Goal: Information Seeking & Learning: Learn about a topic

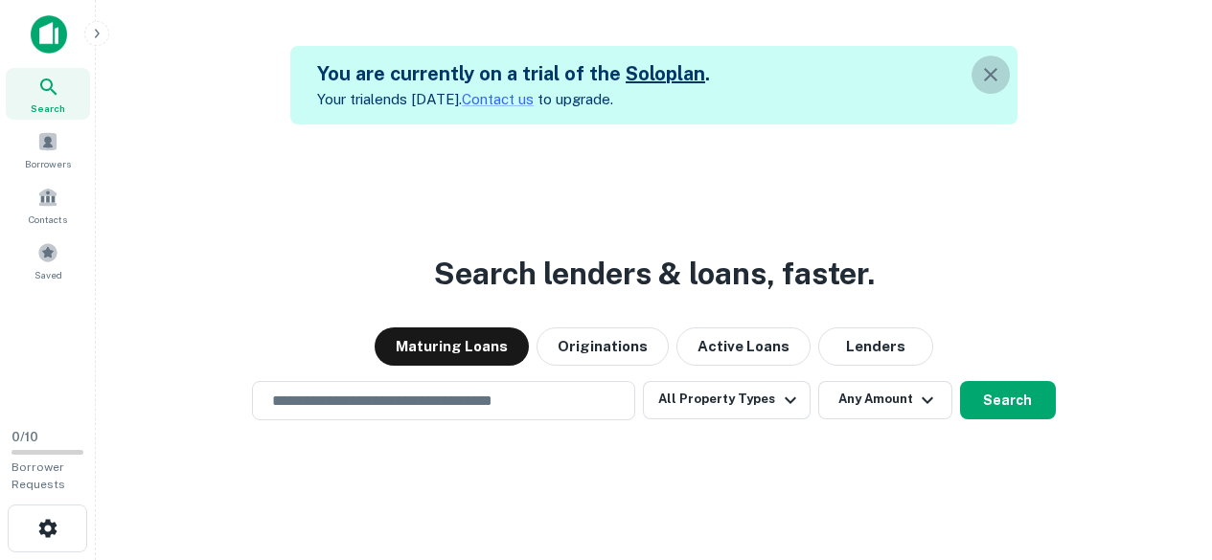
click at [1002, 76] on icon "button" at bounding box center [990, 74] width 23 height 23
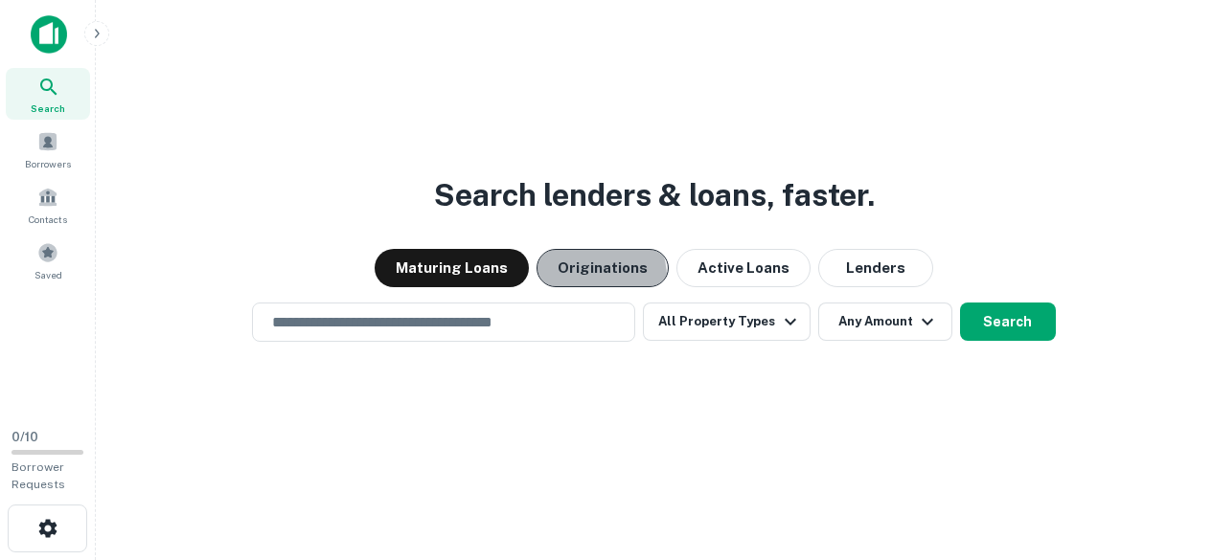
click at [587, 278] on button "Originations" at bounding box center [602, 268] width 132 height 38
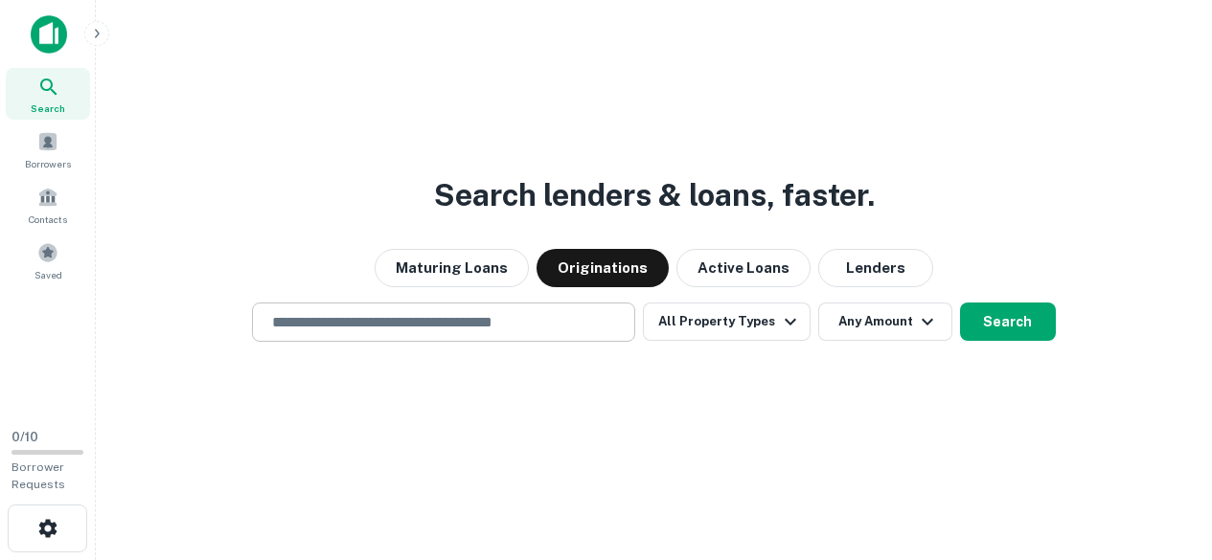
click at [415, 326] on input "text" at bounding box center [444, 322] width 366 height 22
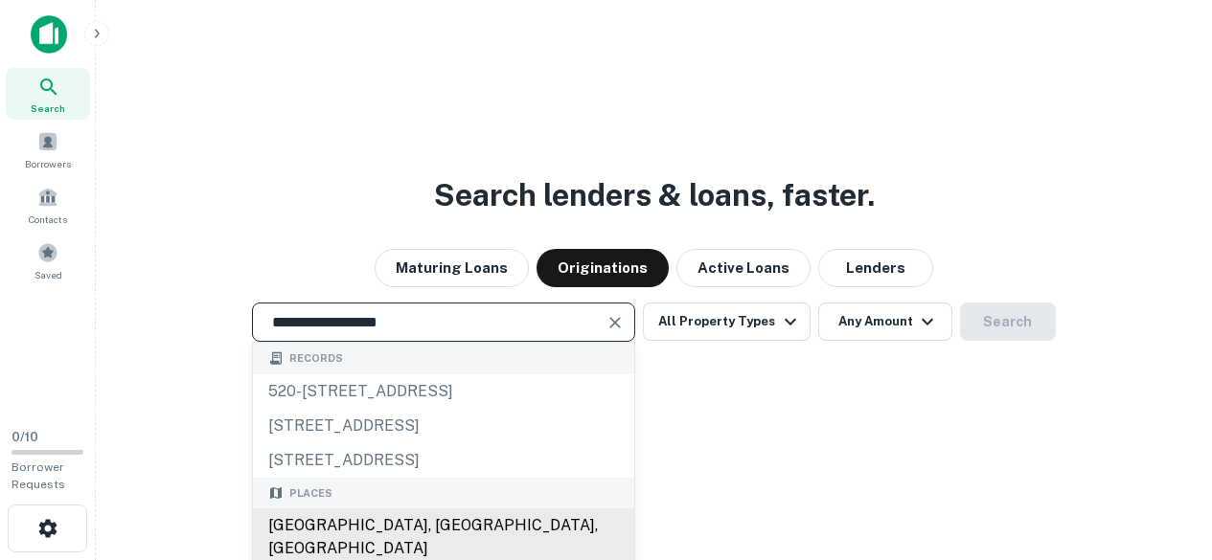
click at [425, 538] on div "[GEOGRAPHIC_DATA], [GEOGRAPHIC_DATA], [GEOGRAPHIC_DATA]" at bounding box center [443, 537] width 381 height 57
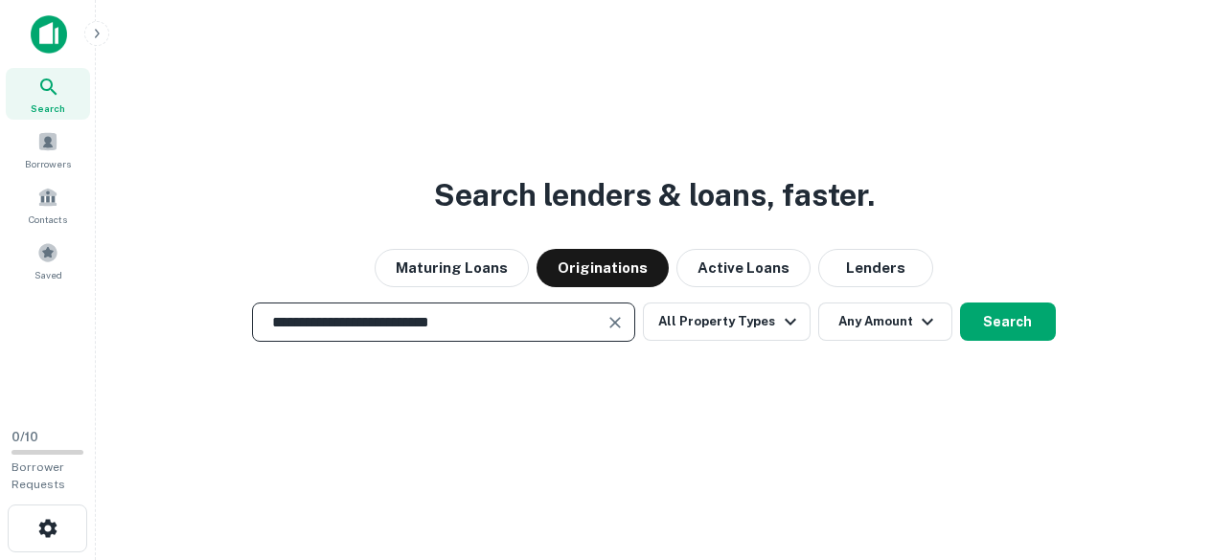
type input "**********"
click at [404, 528] on div "**********" at bounding box center [653, 326] width 1085 height 560
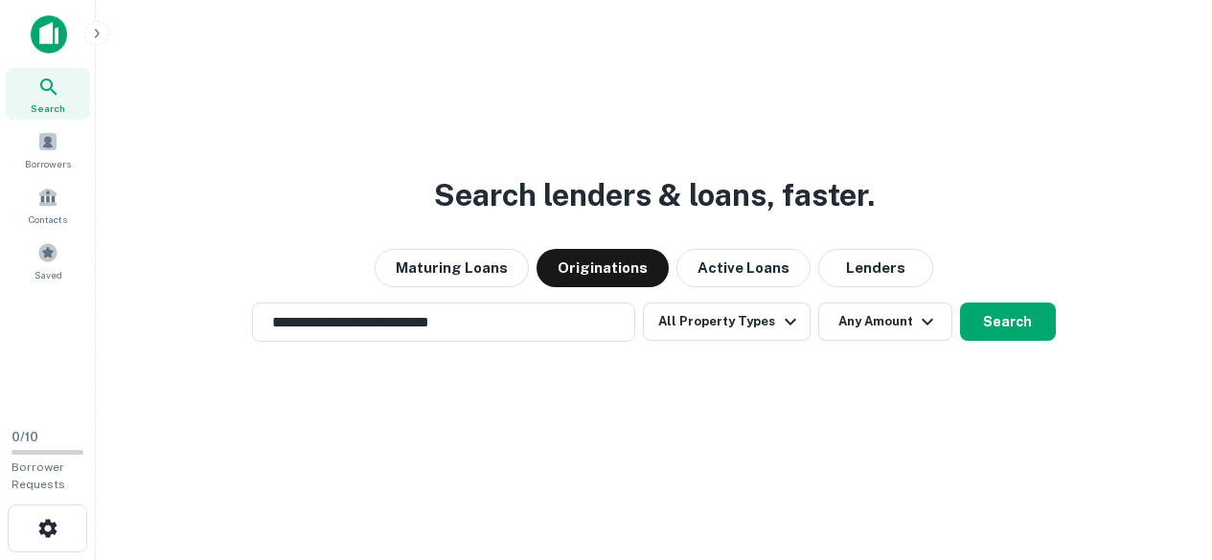
scroll to position [31, 0]
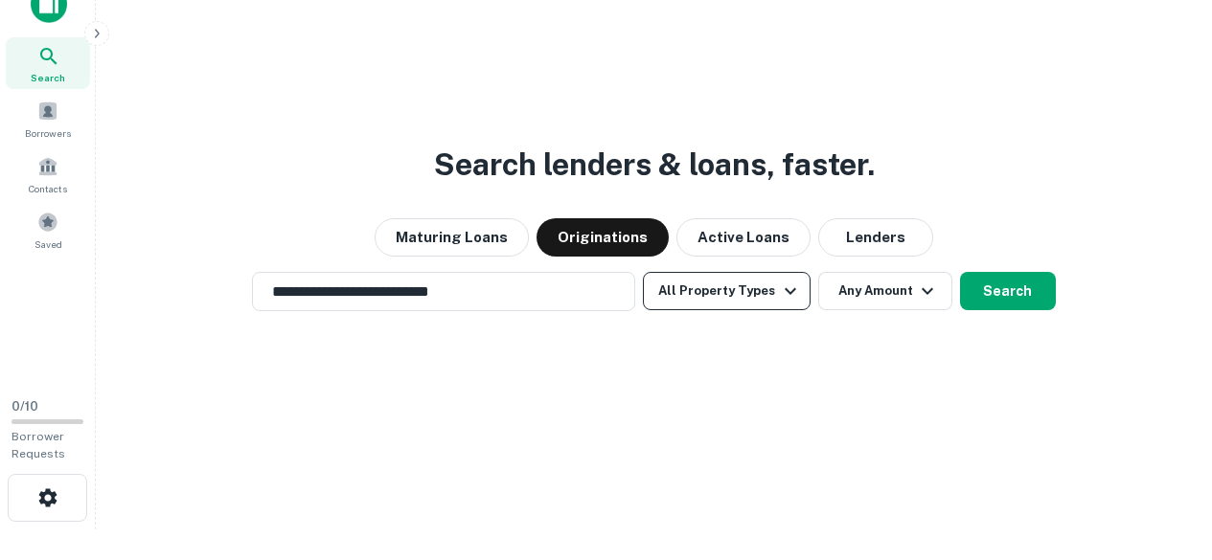
click at [781, 297] on icon "button" at bounding box center [790, 291] width 23 height 23
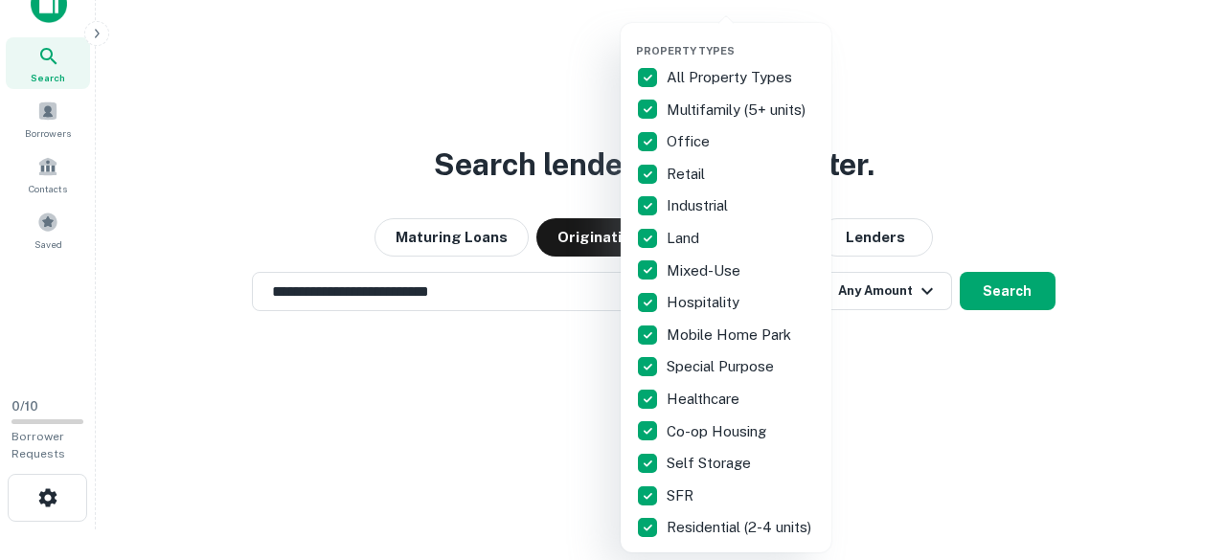
click at [908, 289] on div at bounding box center [613, 280] width 1226 height 560
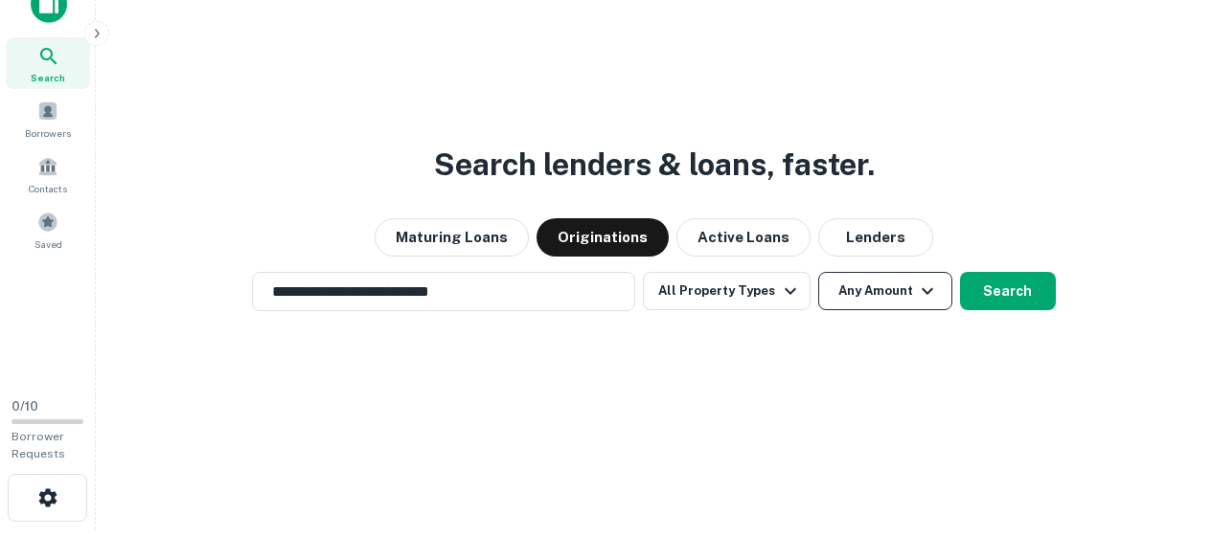
click at [917, 290] on icon "button" at bounding box center [927, 291] width 23 height 23
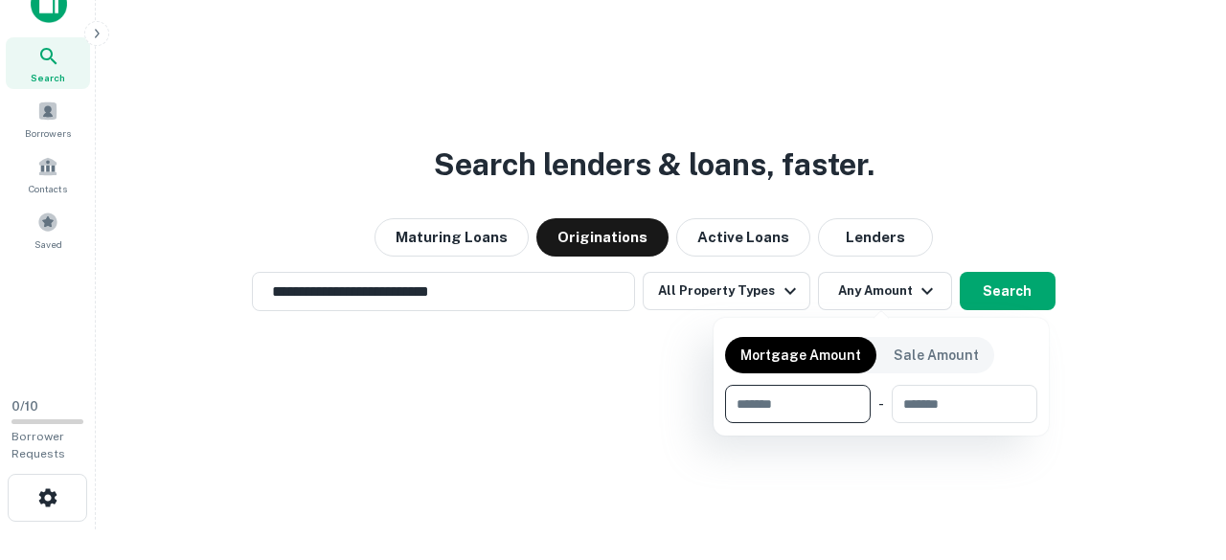
click at [1013, 147] on div at bounding box center [613, 280] width 1226 height 560
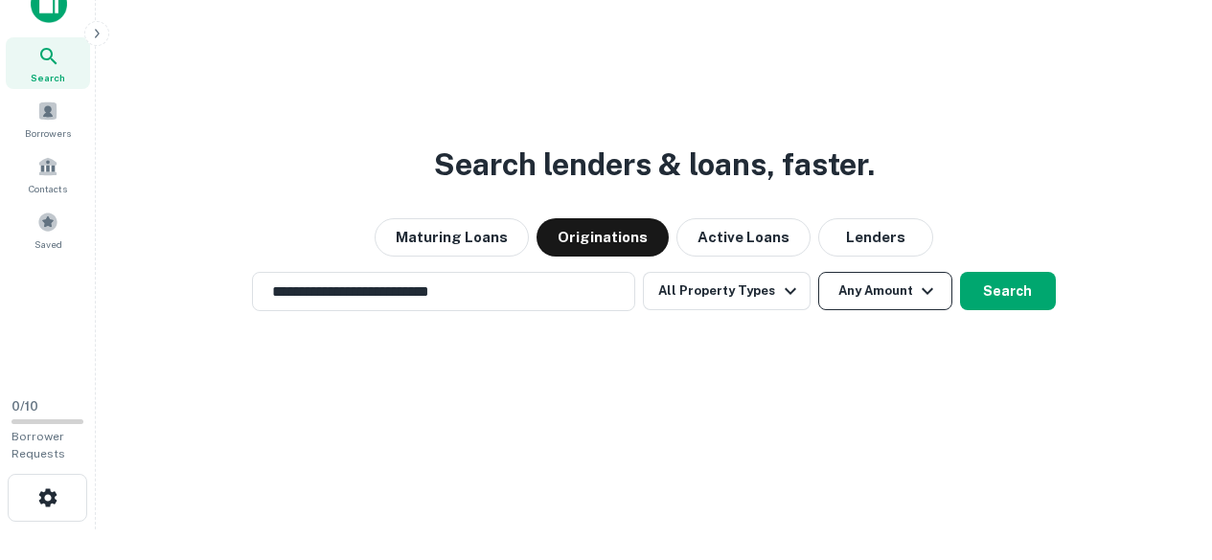
click at [916, 288] on icon "button" at bounding box center [927, 291] width 23 height 23
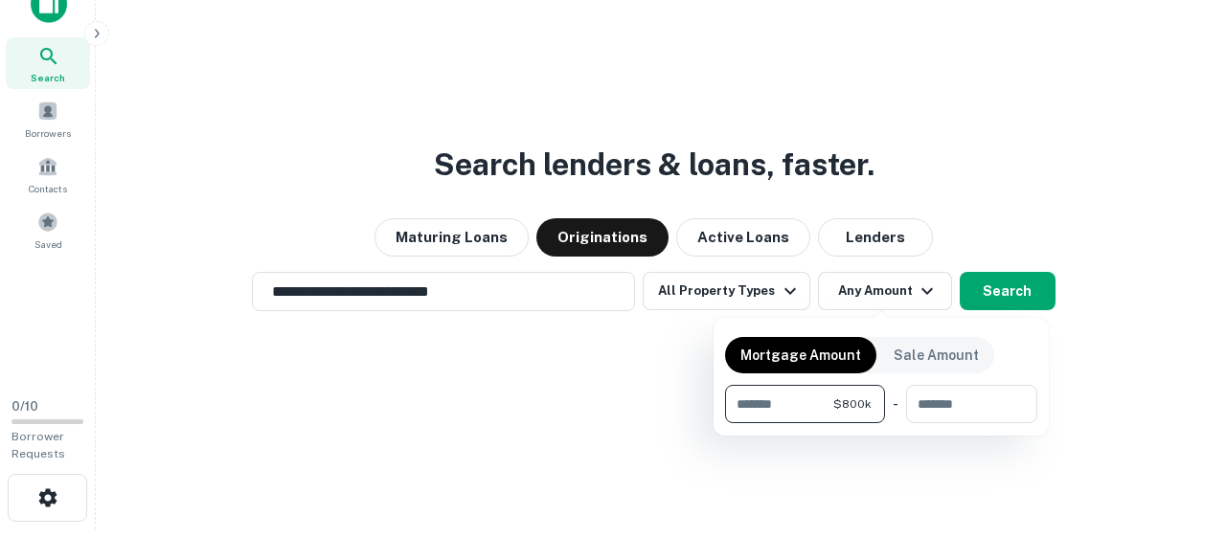
type input "******"
click at [1059, 377] on div at bounding box center [613, 280] width 1226 height 560
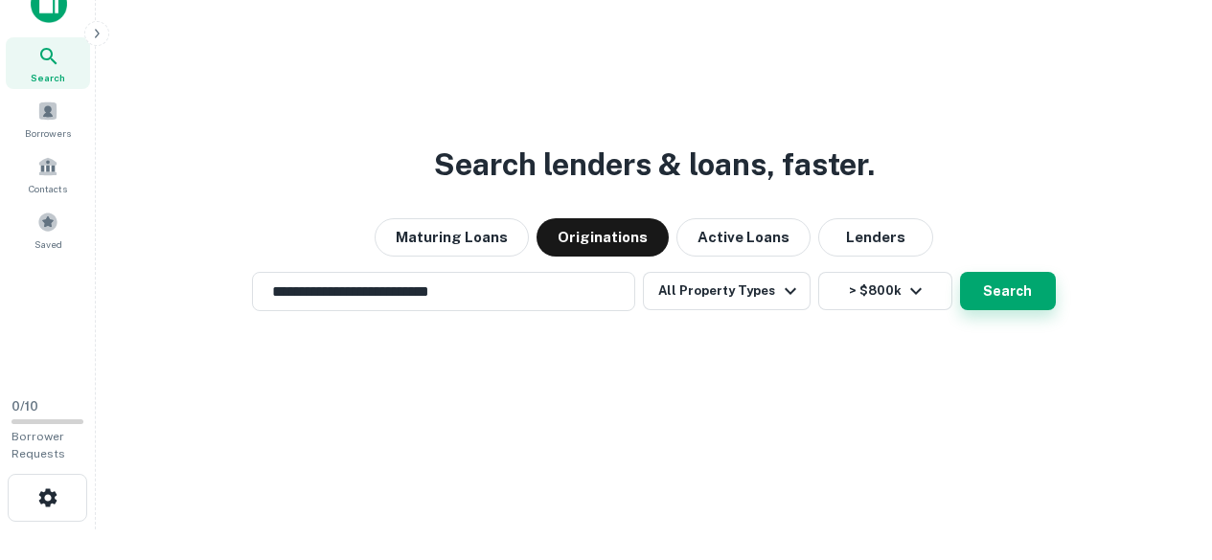
click at [1029, 292] on button "Search" at bounding box center [1008, 291] width 96 height 38
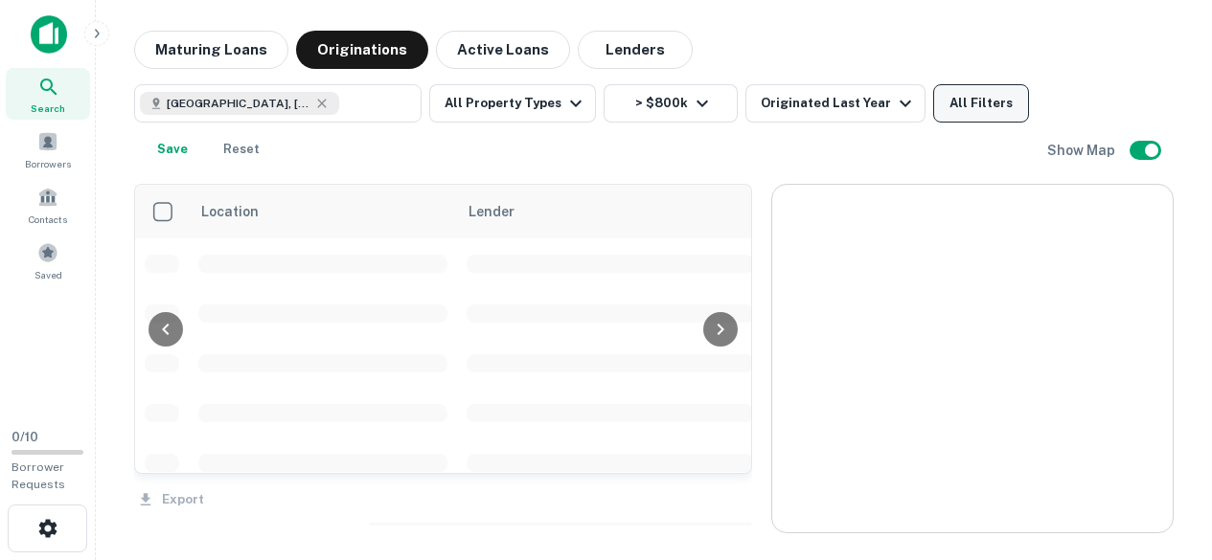
click at [963, 101] on button "All Filters" at bounding box center [981, 103] width 96 height 38
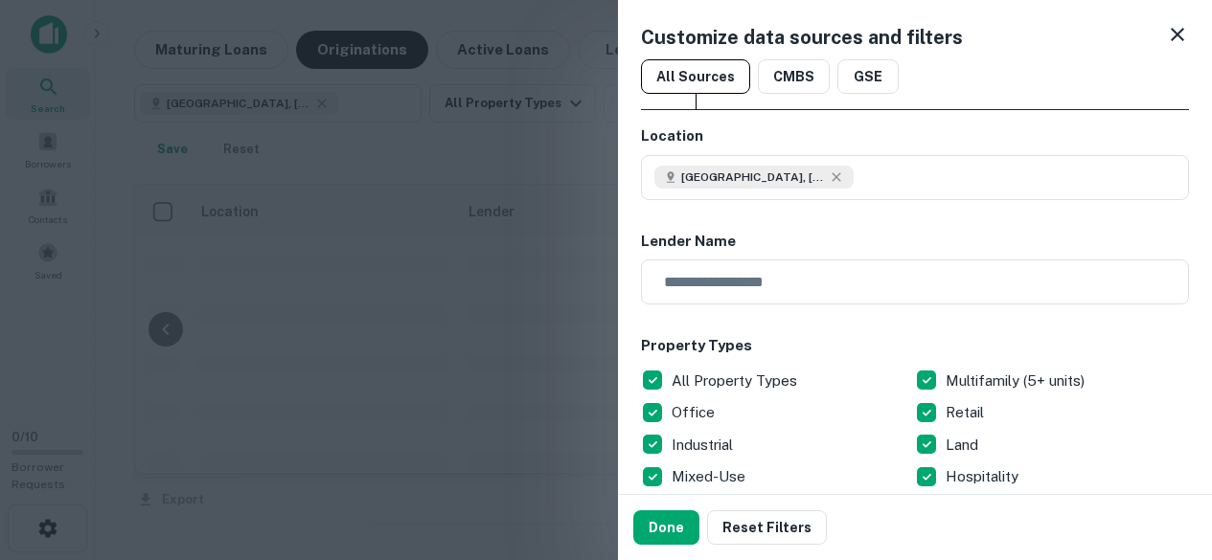
click at [963, 101] on div at bounding box center [606, 280] width 1212 height 560
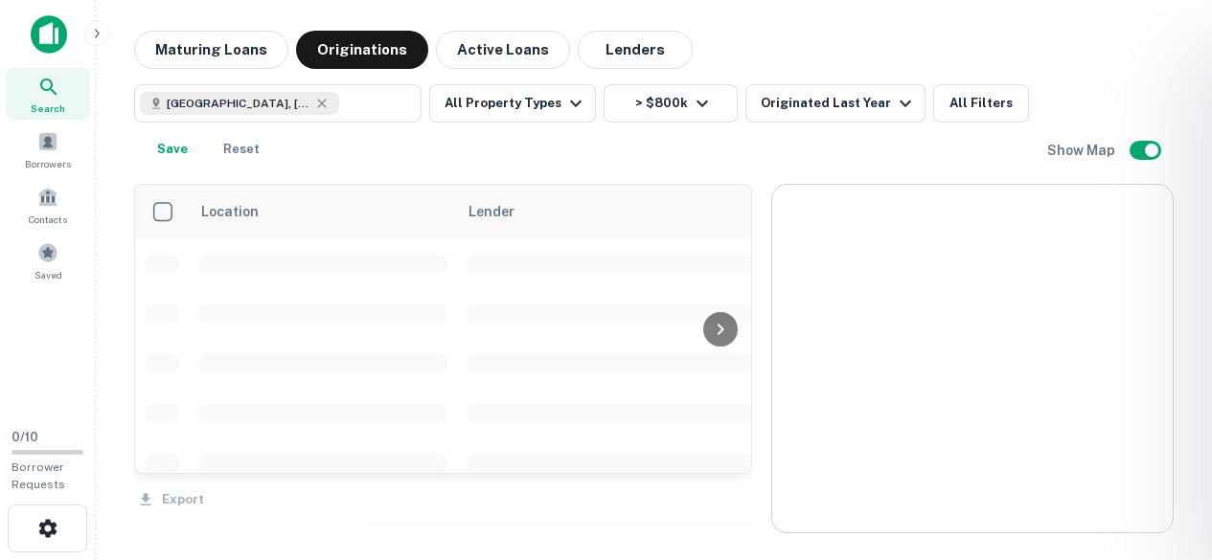
click at [972, 96] on div at bounding box center [606, 280] width 1212 height 560
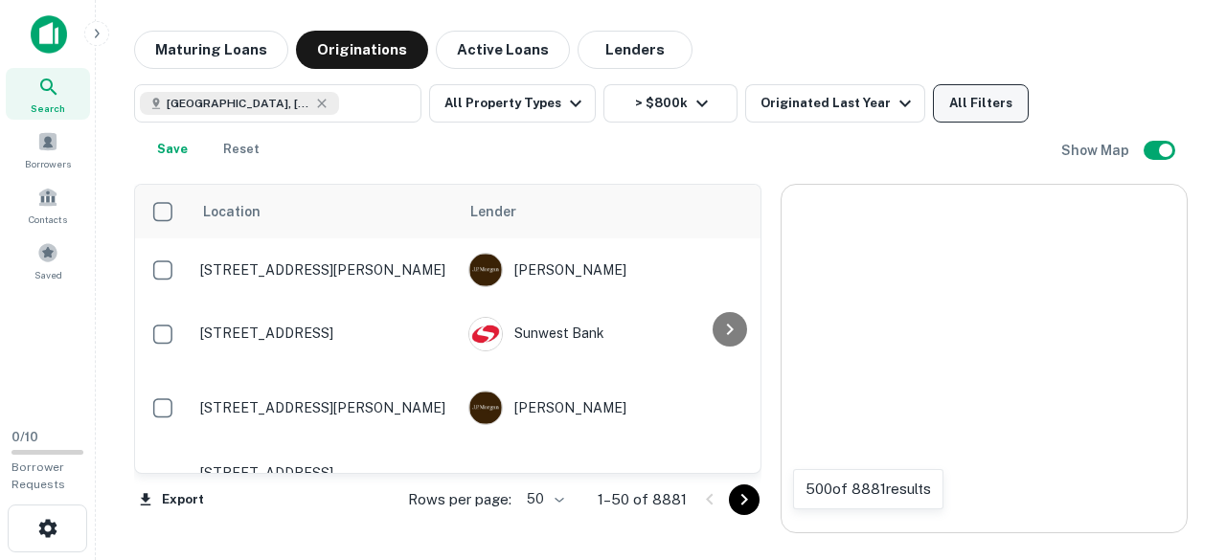
click at [962, 112] on button "All Filters" at bounding box center [981, 103] width 96 height 38
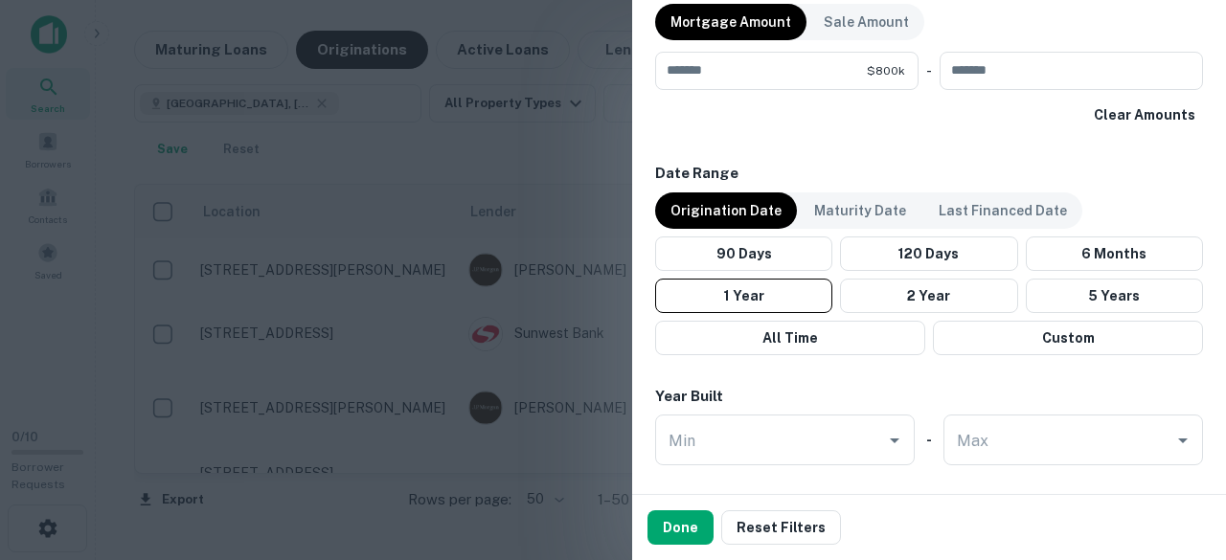
scroll to position [1054, 0]
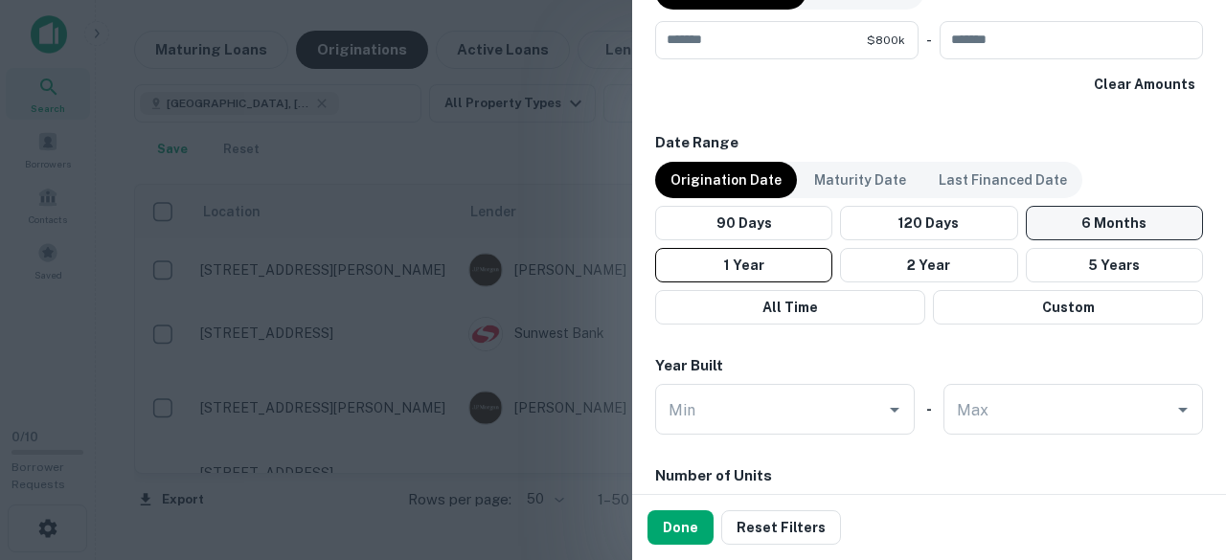
click at [1100, 216] on button "6 Months" at bounding box center [1114, 223] width 177 height 34
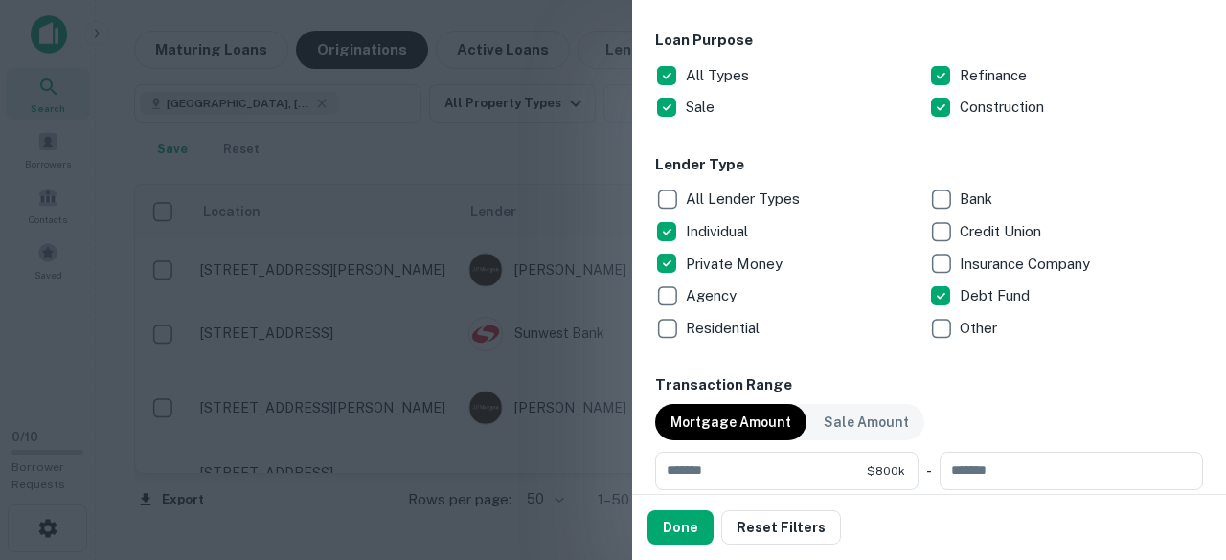
scroll to position [681, 0]
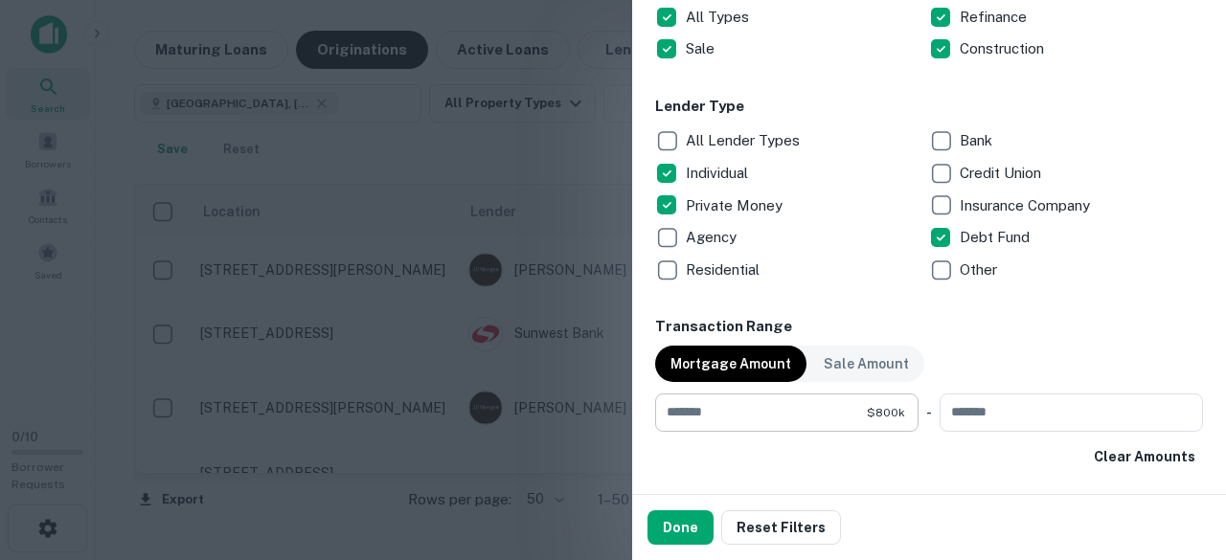
click at [677, 412] on input "******" at bounding box center [761, 413] width 212 height 38
type input "*******"
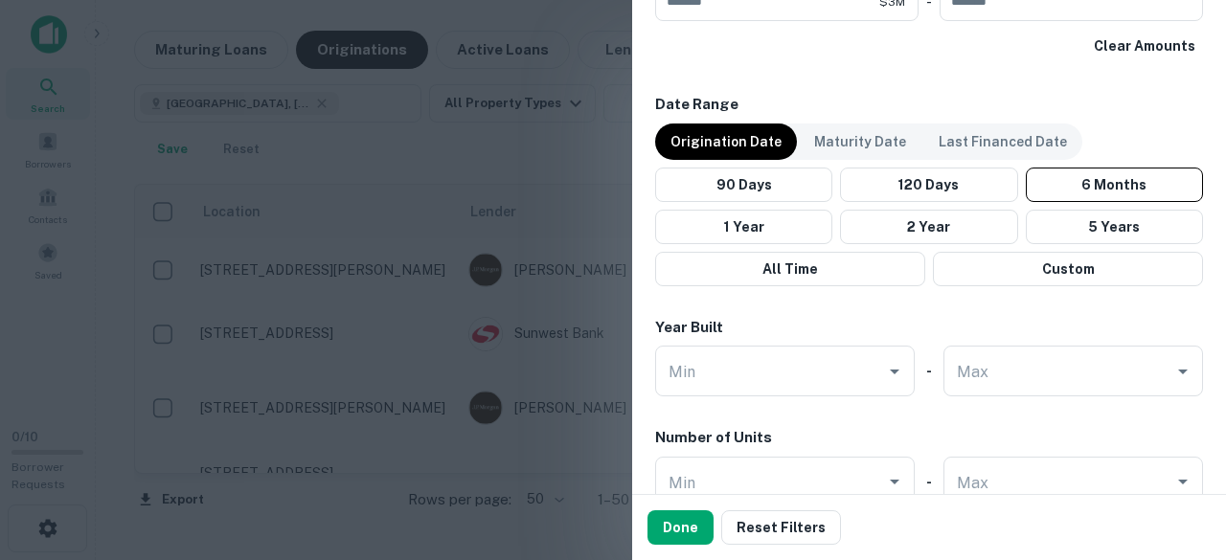
scroll to position [1101, 0]
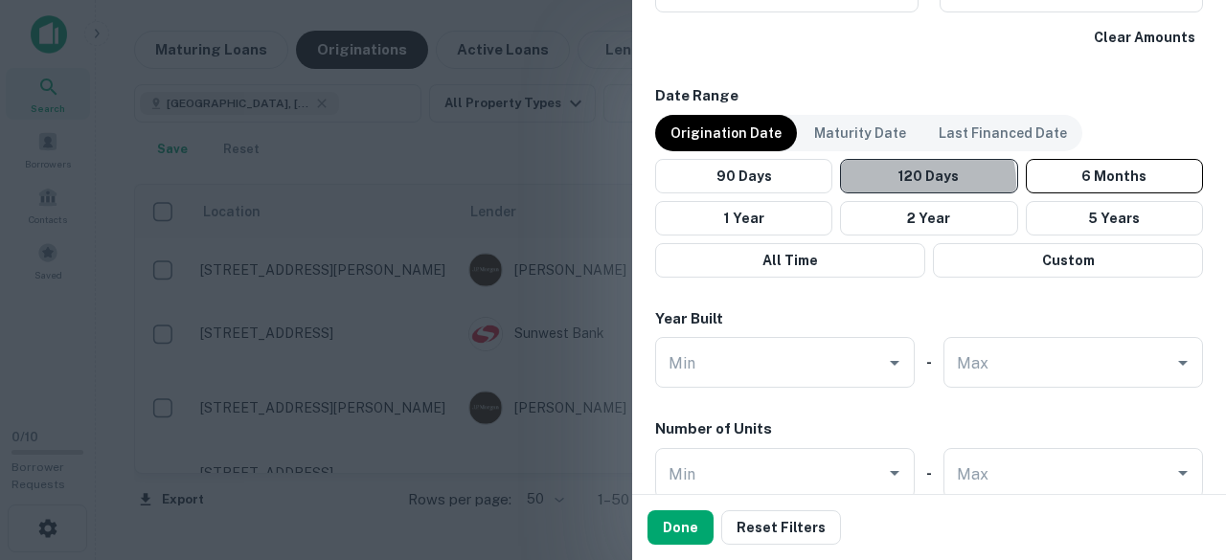
click at [922, 182] on button "120 Days" at bounding box center [928, 176] width 177 height 34
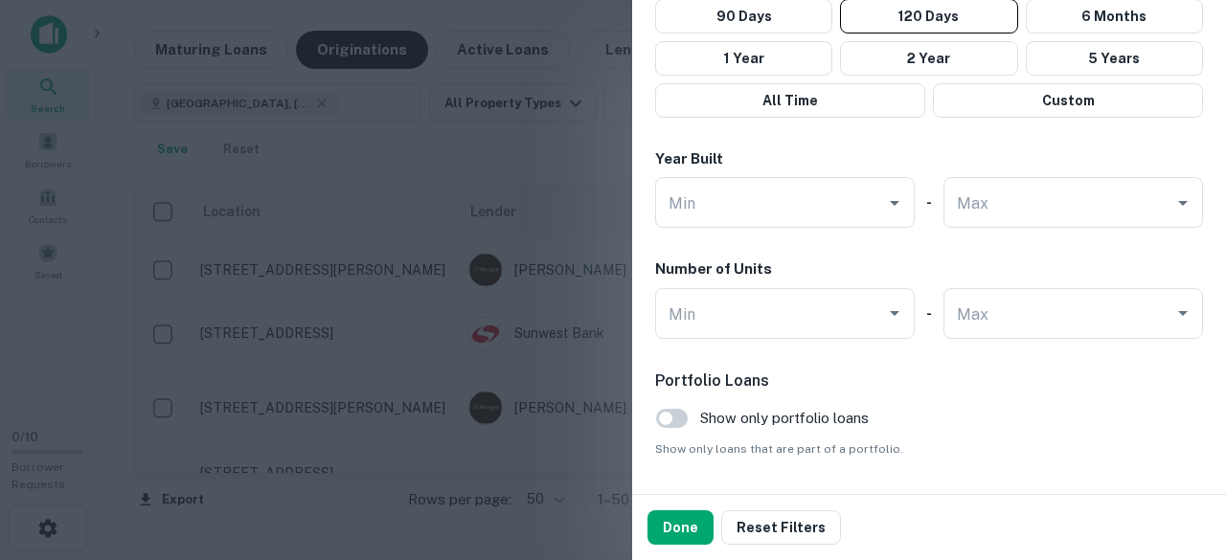
scroll to position [1315, 0]
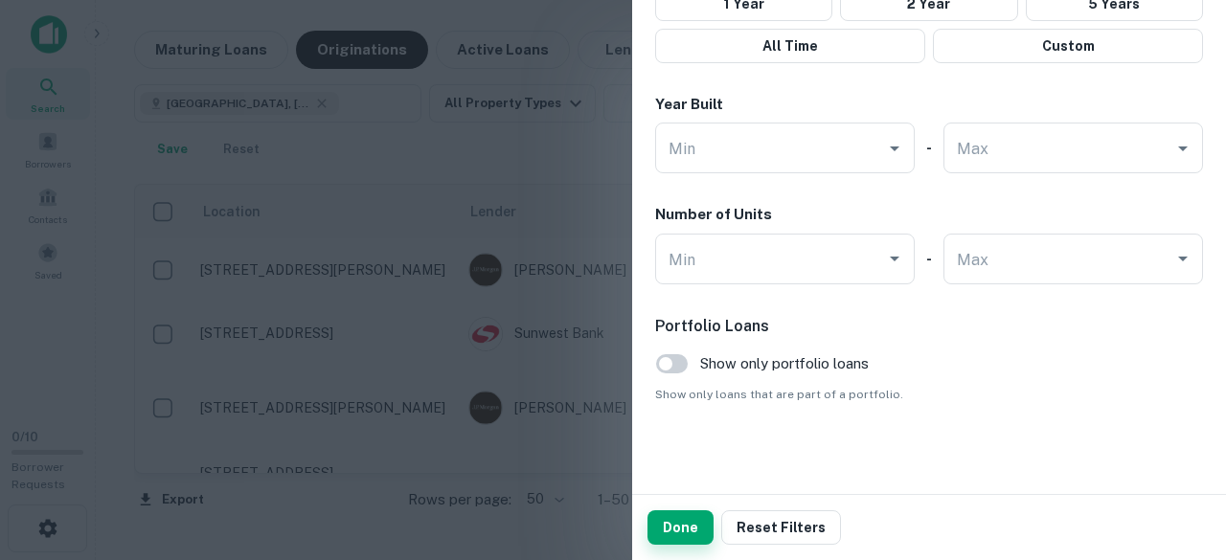
click at [675, 513] on button "Done" at bounding box center [681, 528] width 66 height 34
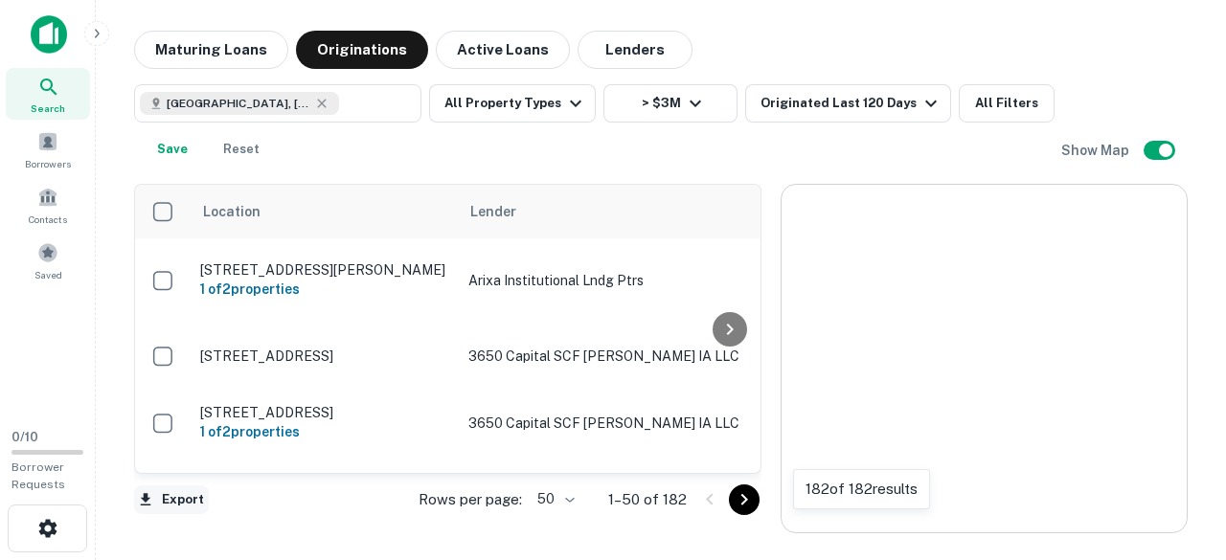
click at [161, 499] on button "Export" at bounding box center [171, 500] width 75 height 29
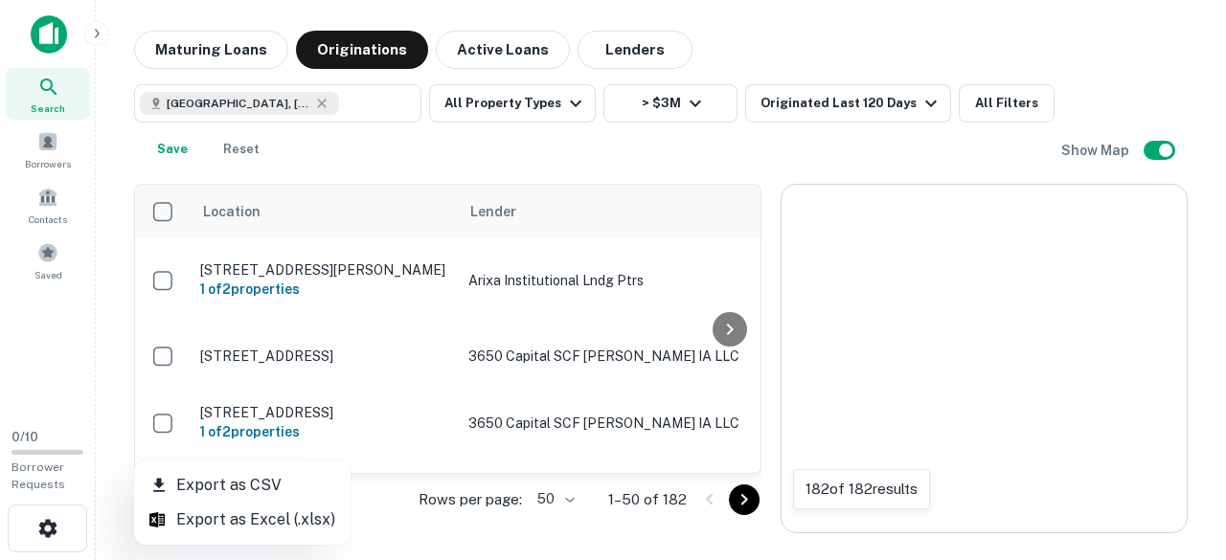
click at [161, 343] on div at bounding box center [613, 280] width 1226 height 560
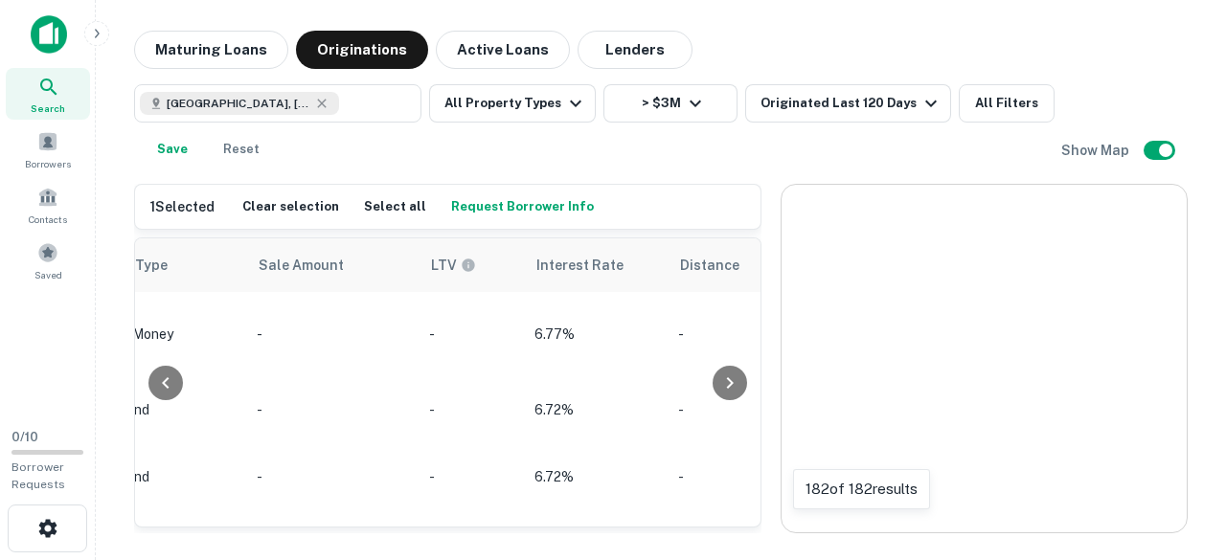
scroll to position [0, 1819]
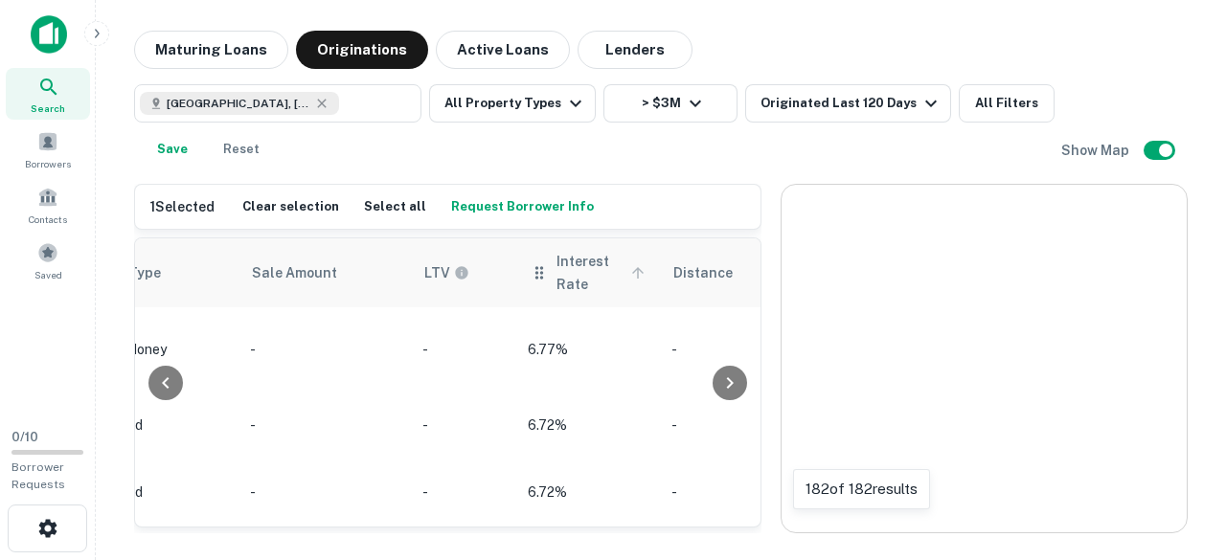
click at [636, 275] on icon at bounding box center [637, 272] width 17 height 17
click at [631, 266] on icon at bounding box center [637, 272] width 17 height 17
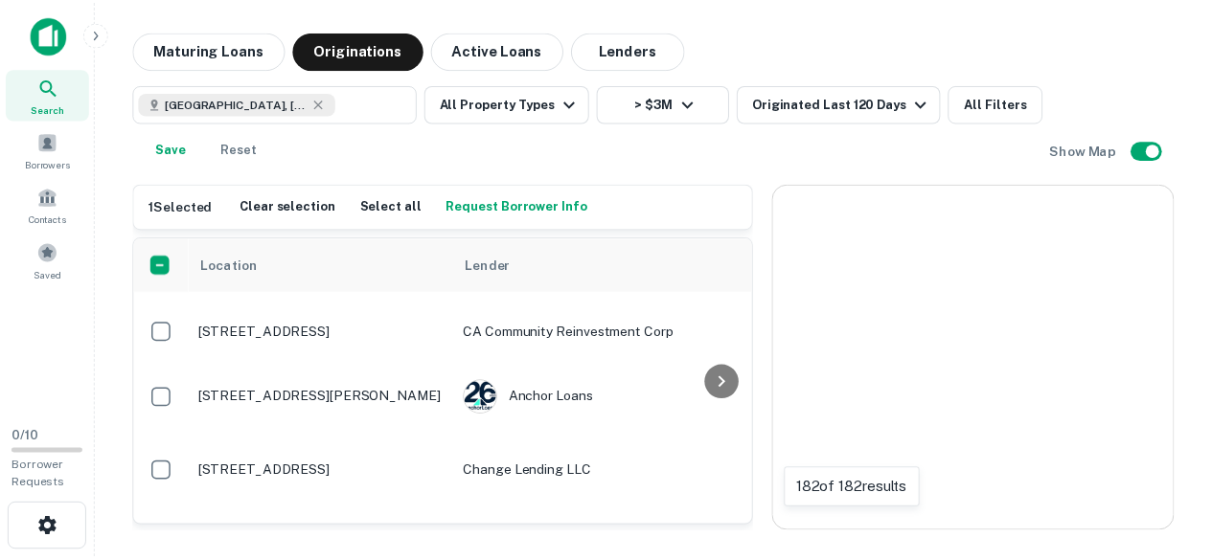
scroll to position [95, 0]
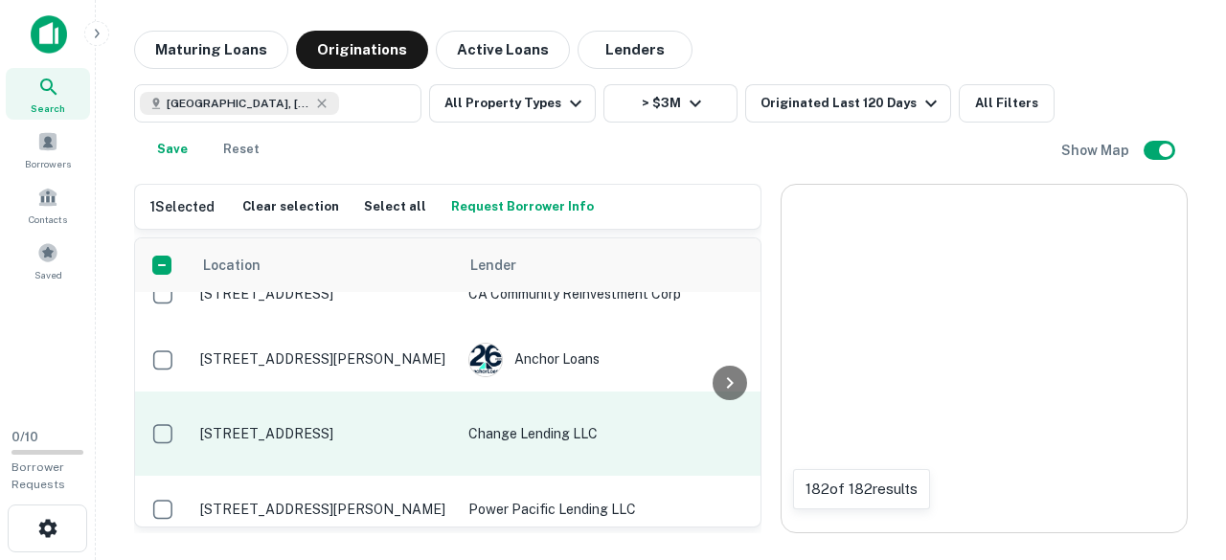
click at [457, 439] on td "[STREET_ADDRESS]" at bounding box center [325, 434] width 268 height 84
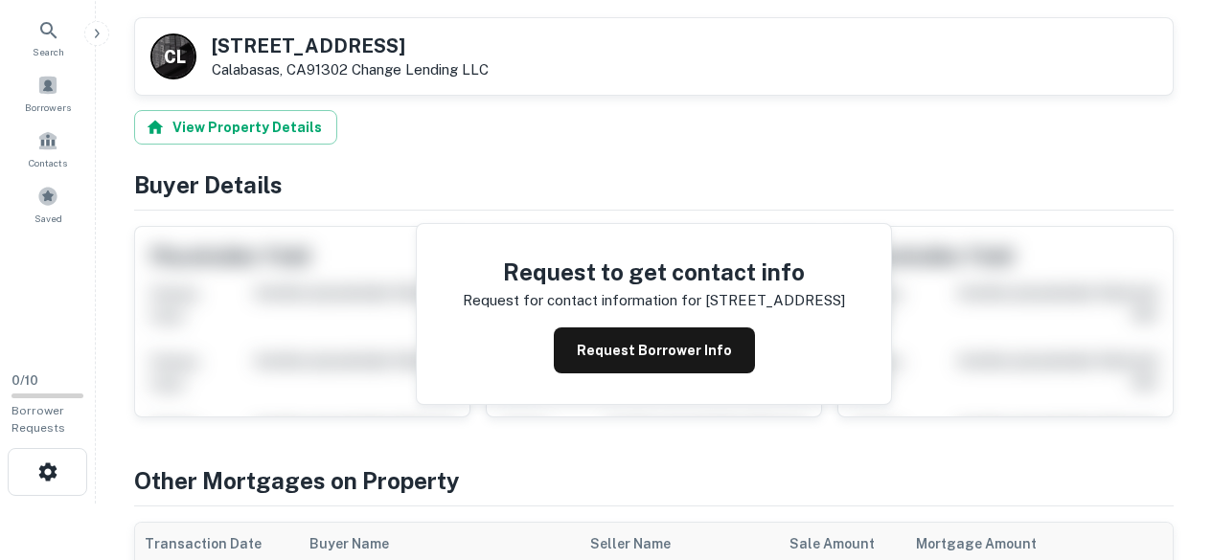
scroll to position [20, 0]
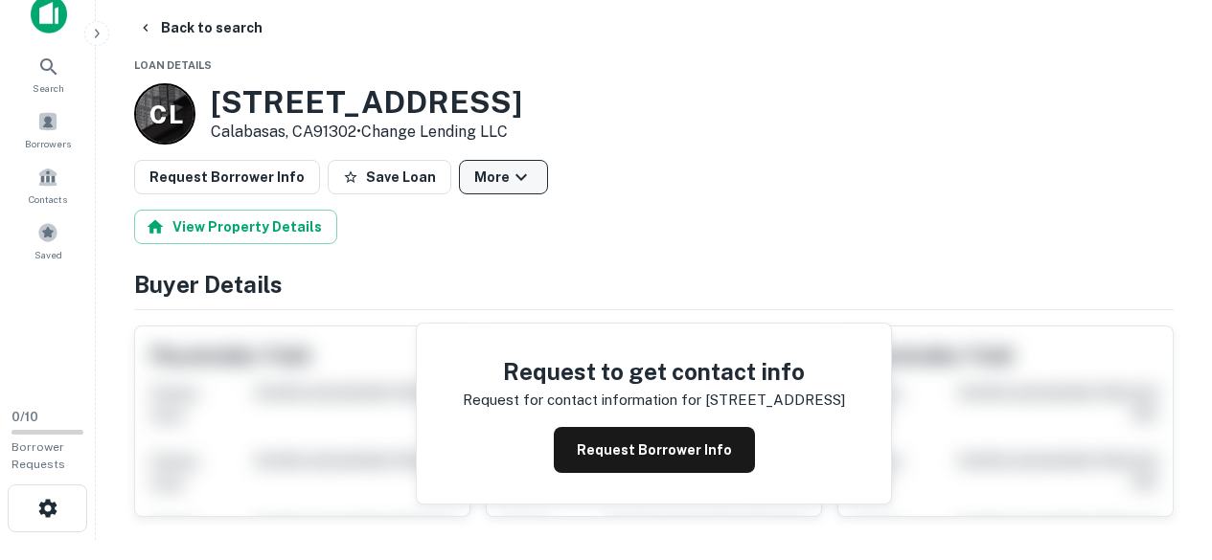
click at [510, 170] on icon "button" at bounding box center [521, 177] width 23 height 23
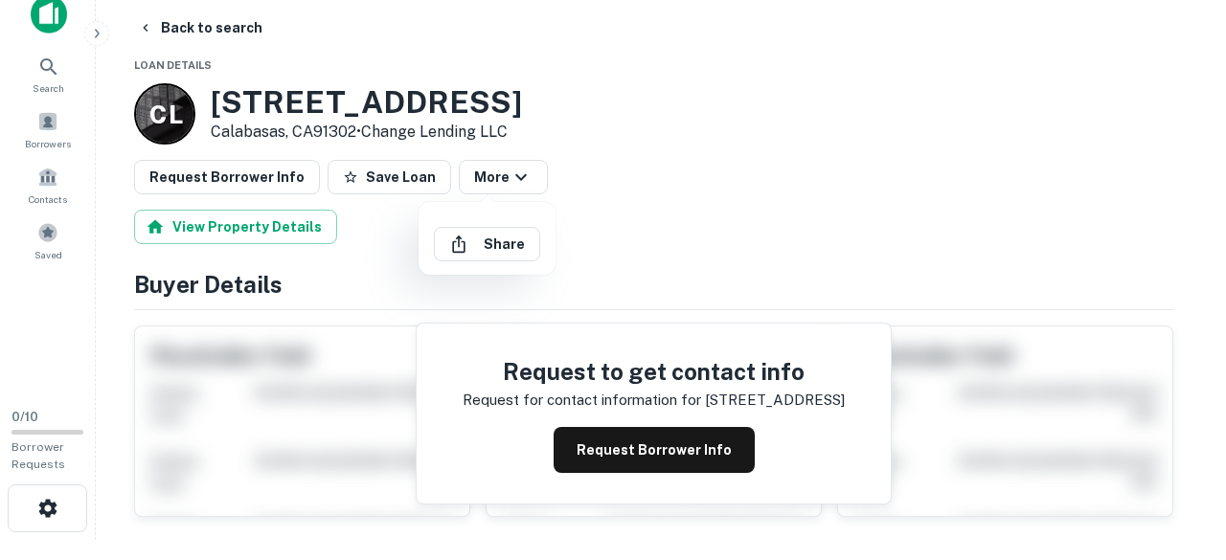
click at [642, 205] on div at bounding box center [613, 280] width 1226 height 560
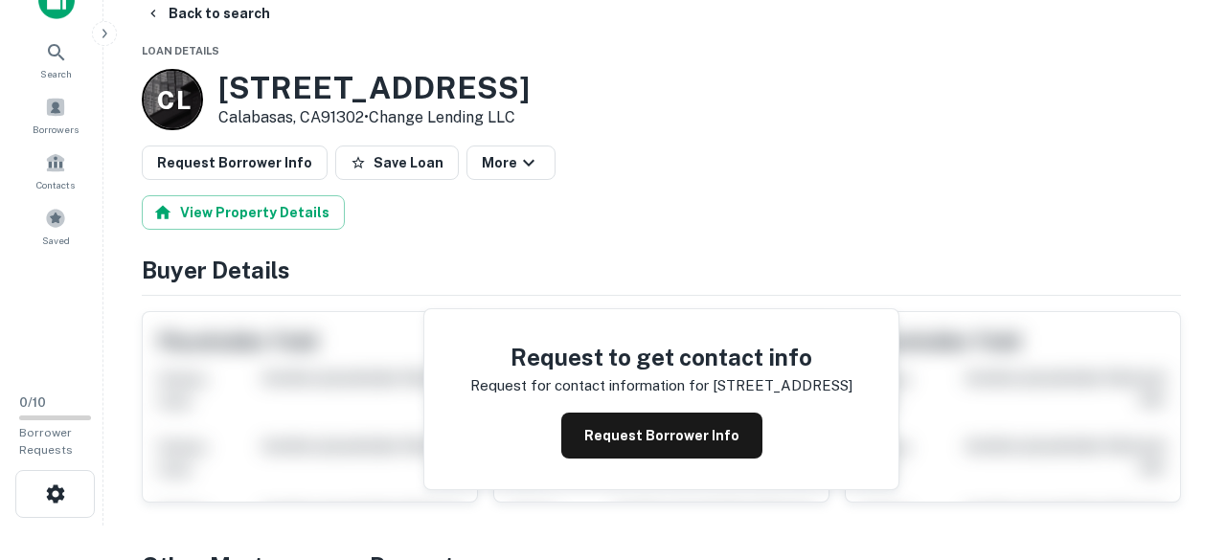
scroll to position [0, 0]
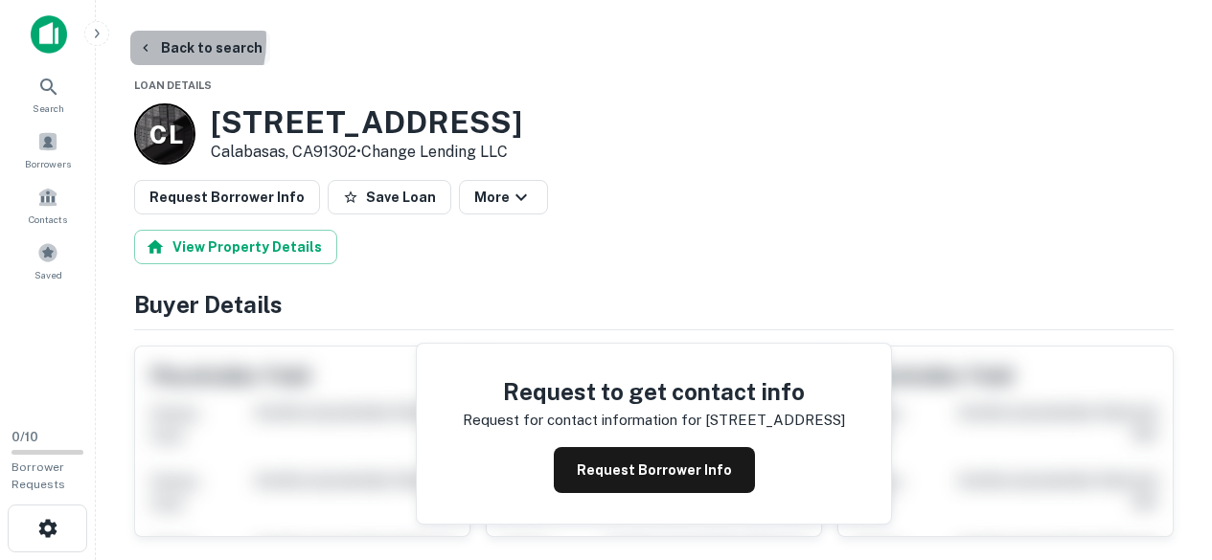
click at [141, 40] on icon "button" at bounding box center [145, 47] width 15 height 15
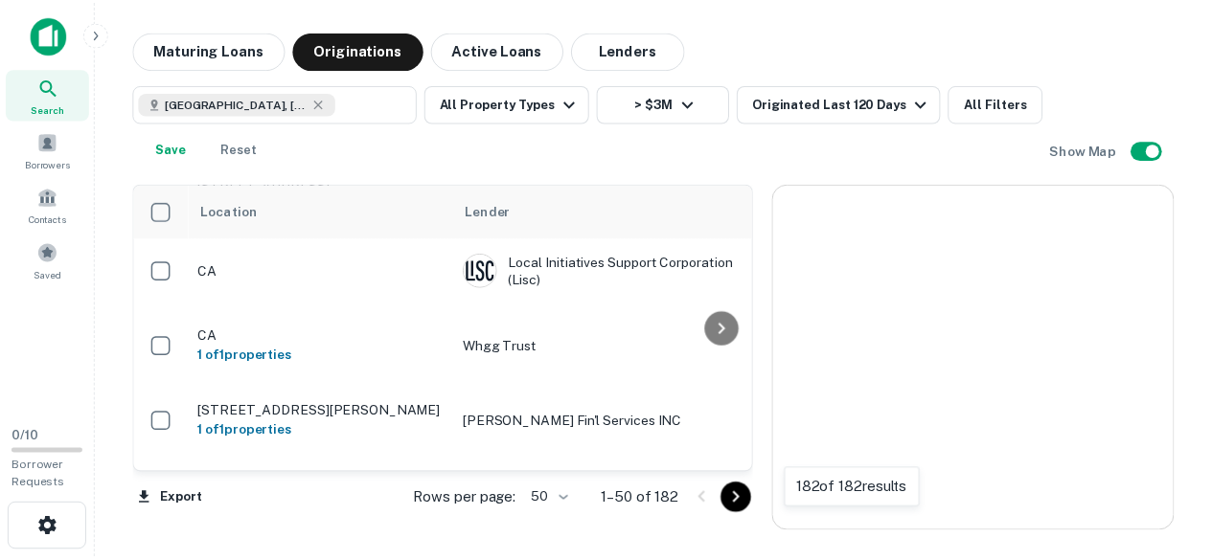
scroll to position [861, 0]
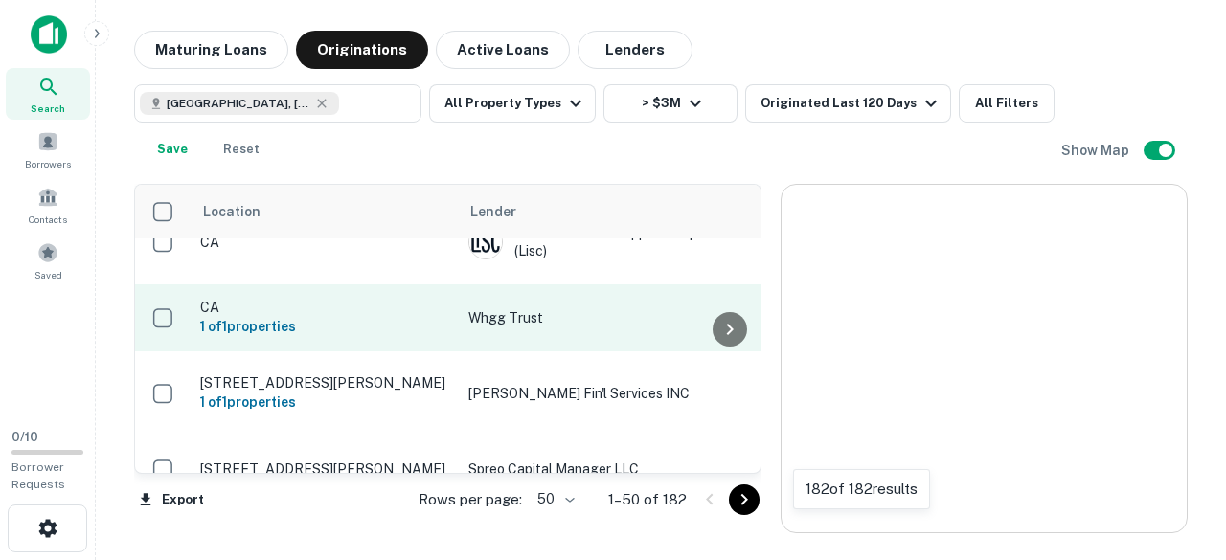
click at [531, 308] on p "Whgg Trust" at bounding box center [611, 318] width 287 height 21
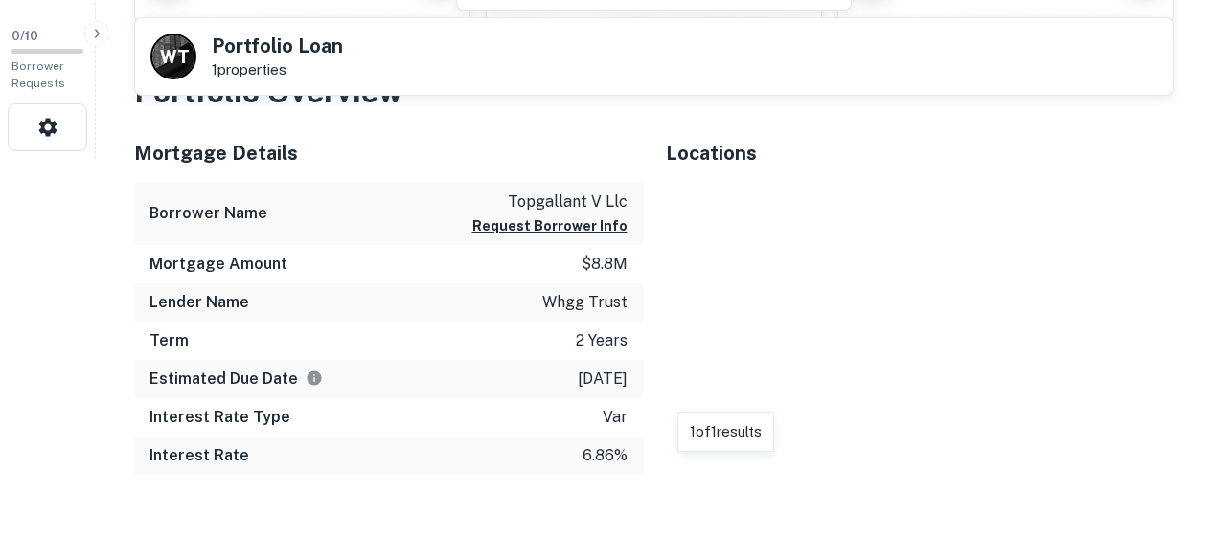
scroll to position [418, 0]
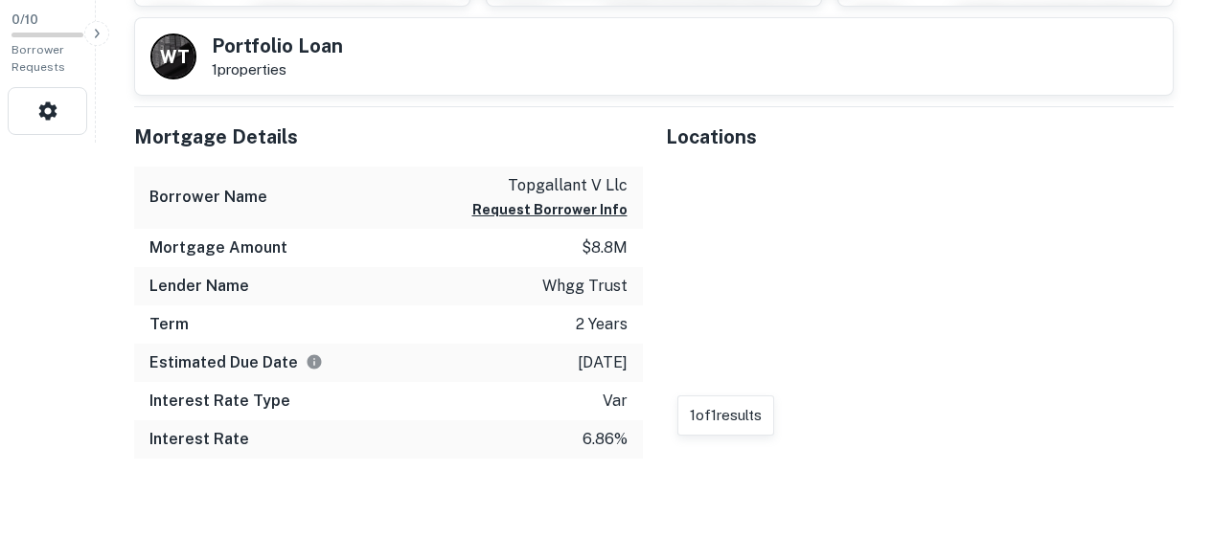
click at [546, 289] on p "whgg trust" at bounding box center [584, 286] width 85 height 23
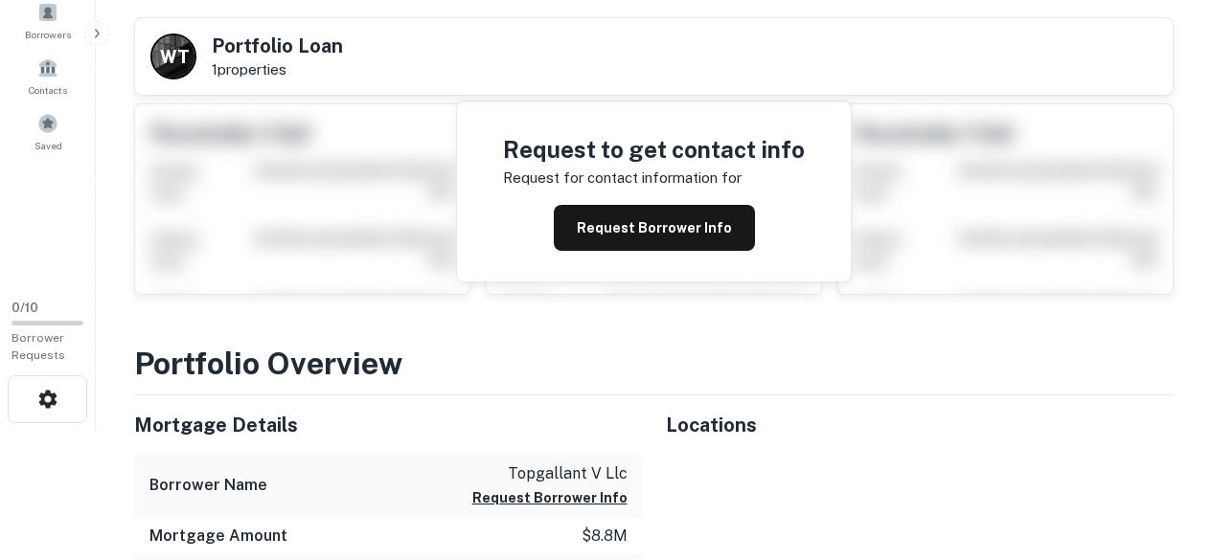
scroll to position [108, 0]
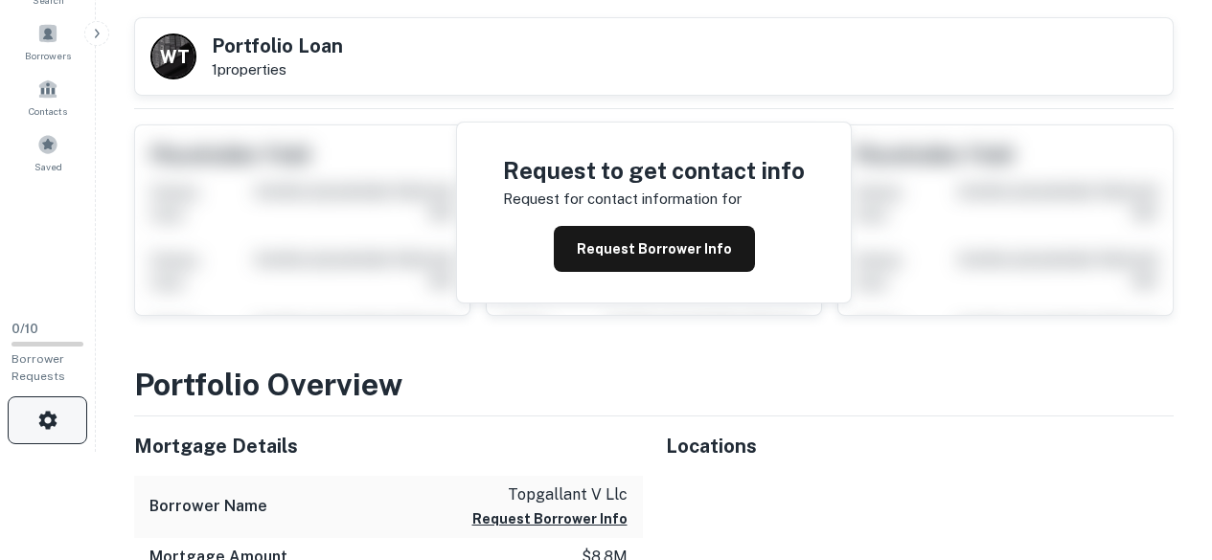
click at [71, 409] on button "button" at bounding box center [48, 421] width 80 height 48
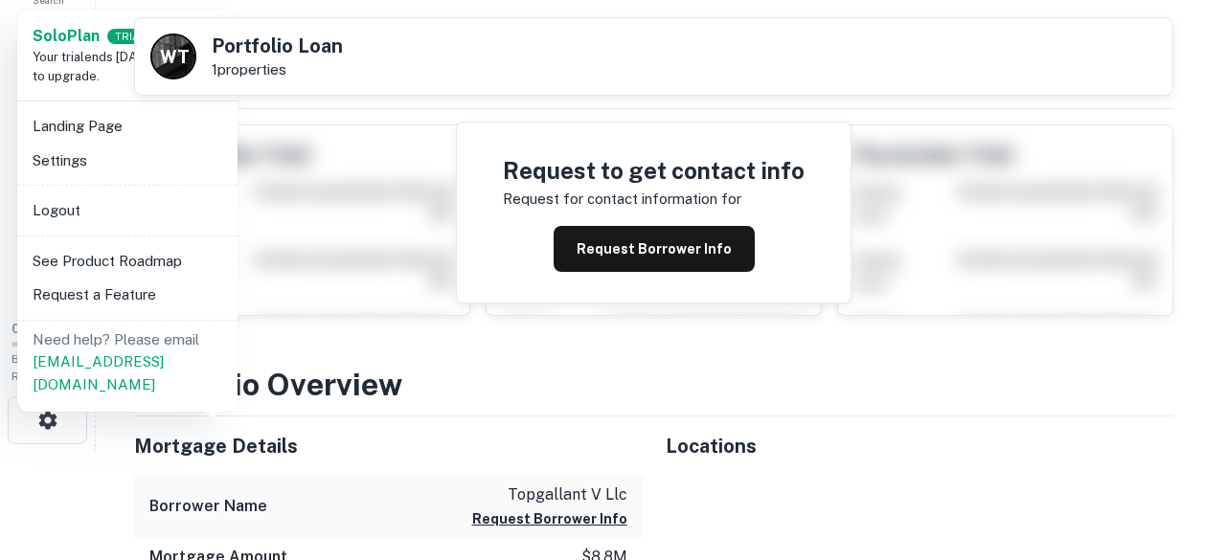
click at [483, 419] on div at bounding box center [613, 280] width 1226 height 560
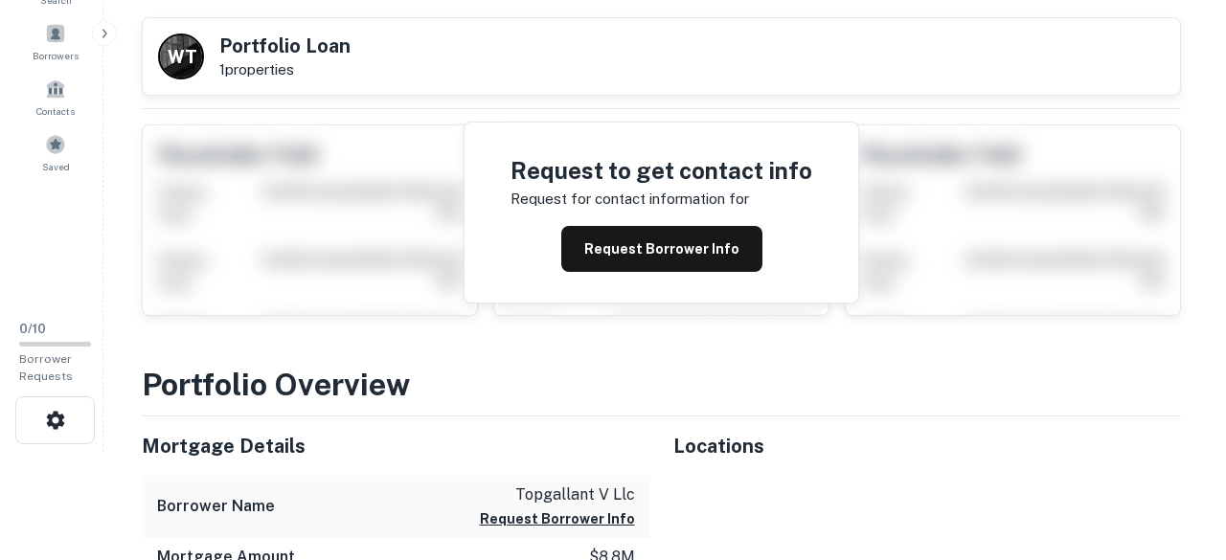
scroll to position [0, 0]
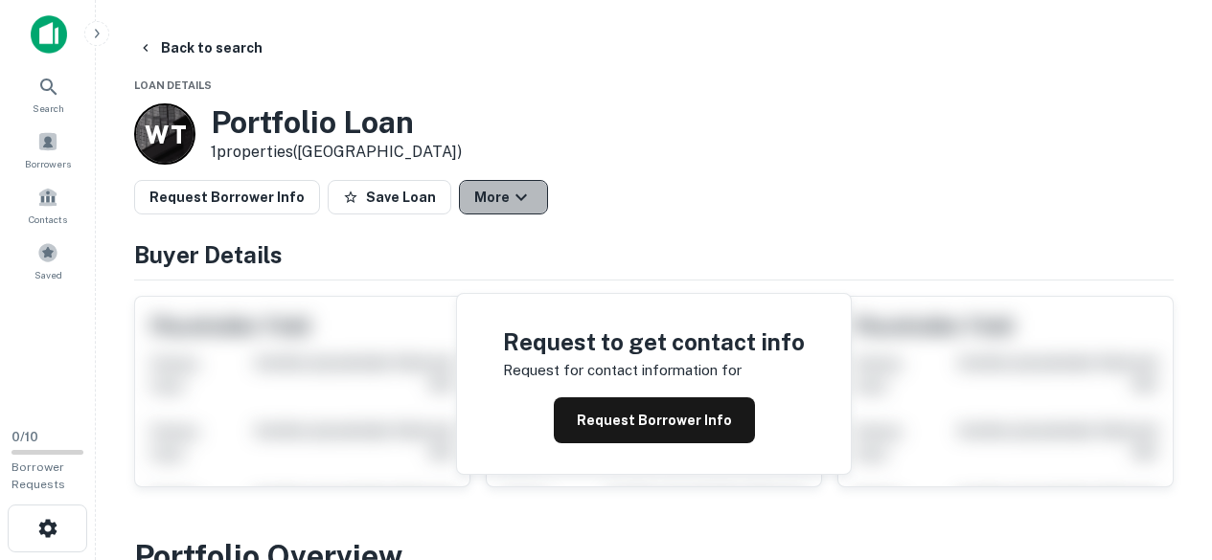
click at [510, 198] on icon "button" at bounding box center [521, 197] width 23 height 23
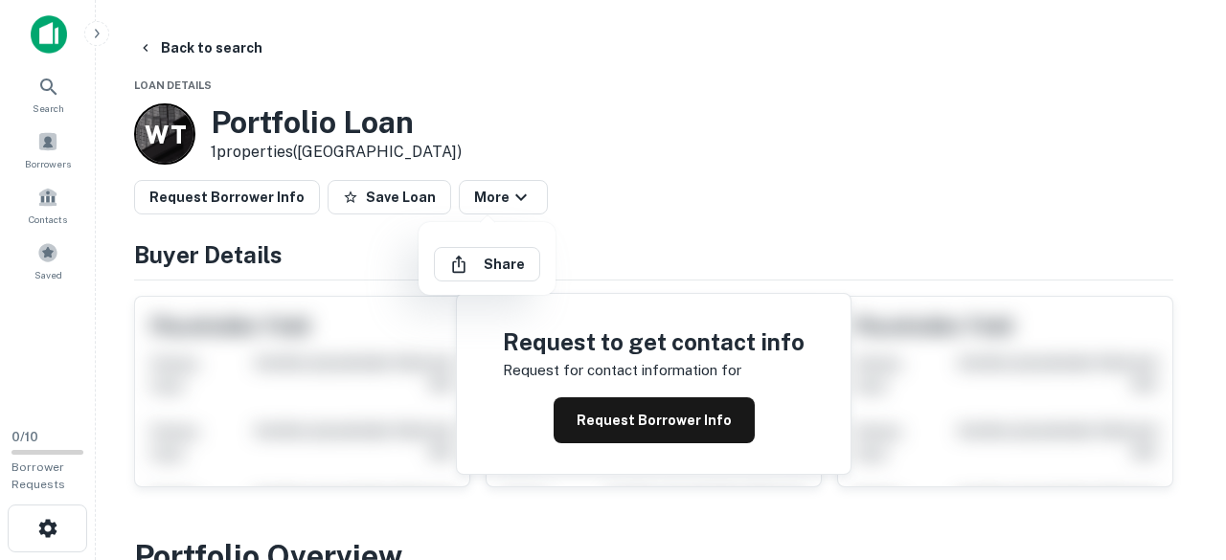
click at [411, 200] on div at bounding box center [613, 280] width 1226 height 560
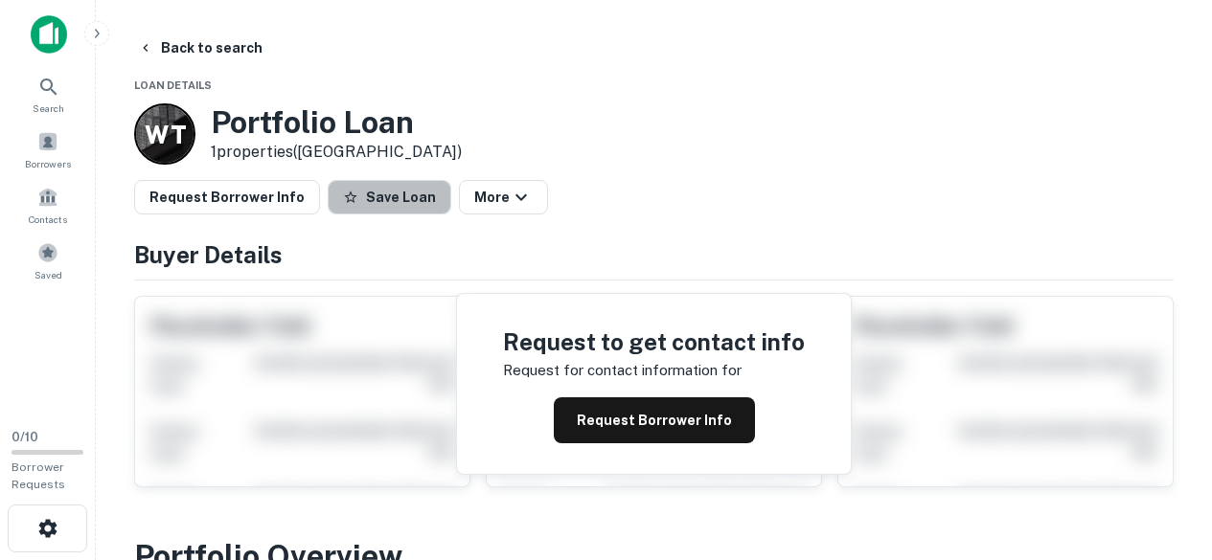
click at [411, 200] on button "Save Loan" at bounding box center [390, 197] width 124 height 34
click at [144, 53] on icon "button" at bounding box center [145, 47] width 15 height 15
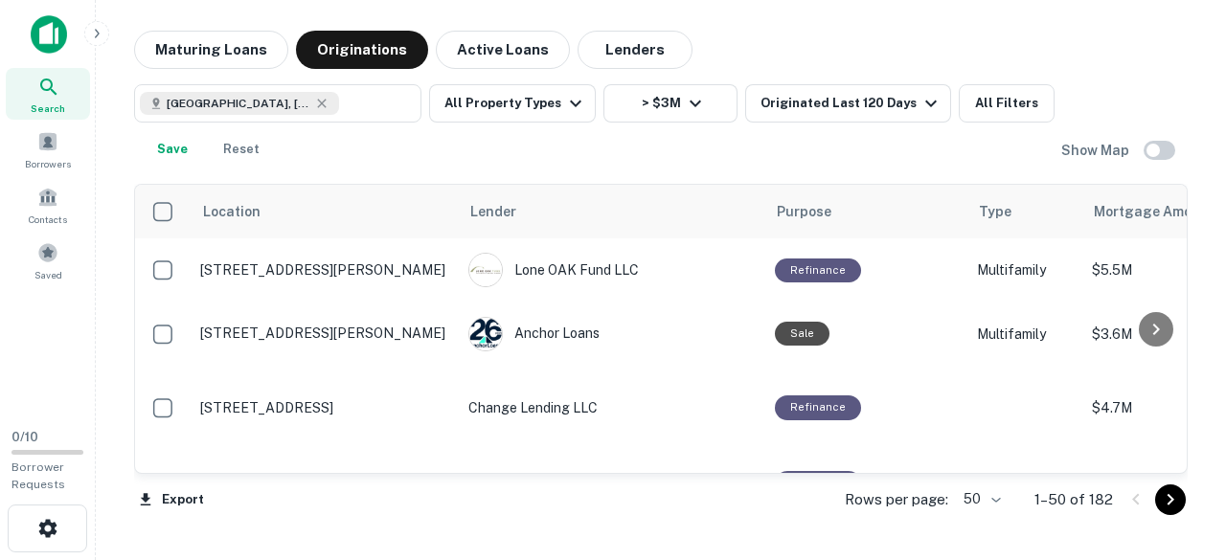
click at [1170, 503] on icon "Go to next page" at bounding box center [1171, 499] width 7 height 11
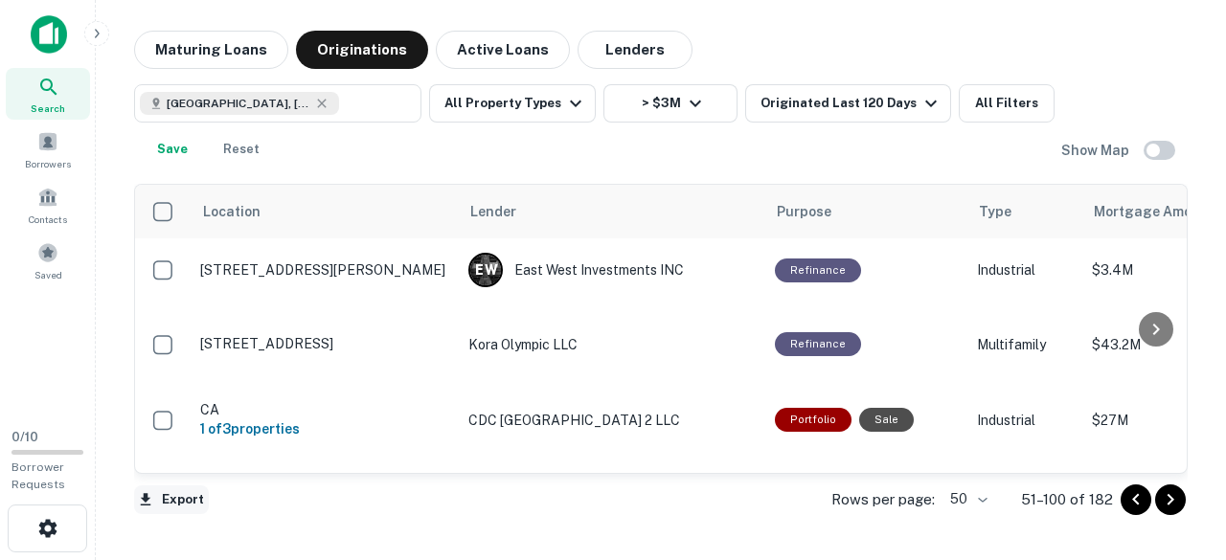
click at [188, 494] on button "Export" at bounding box center [171, 500] width 75 height 29
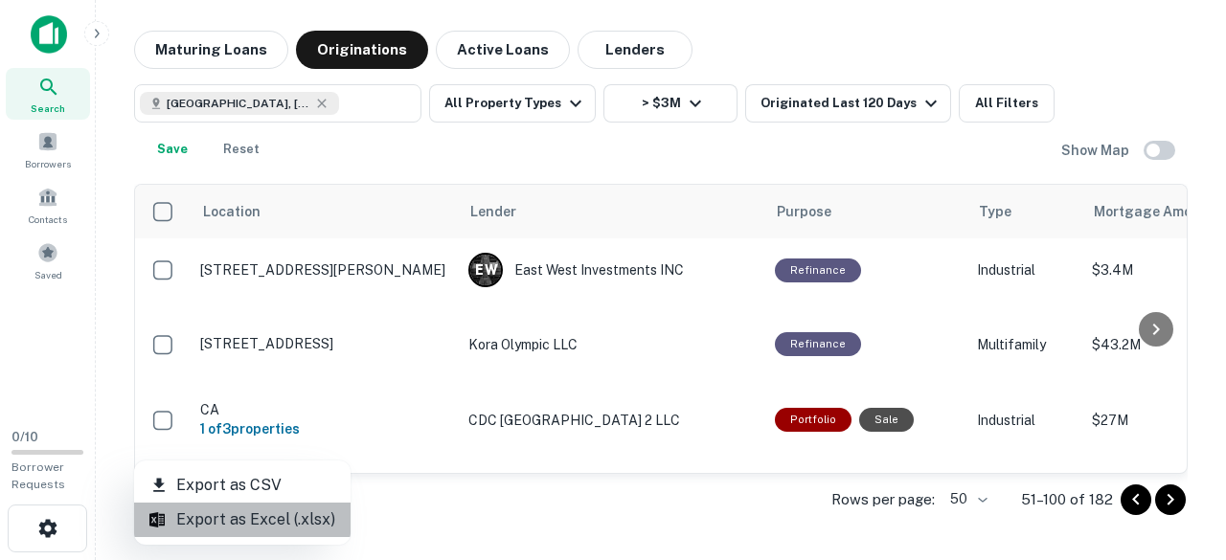
click at [252, 518] on li "Export as Excel (.xlsx)" at bounding box center [242, 520] width 217 height 34
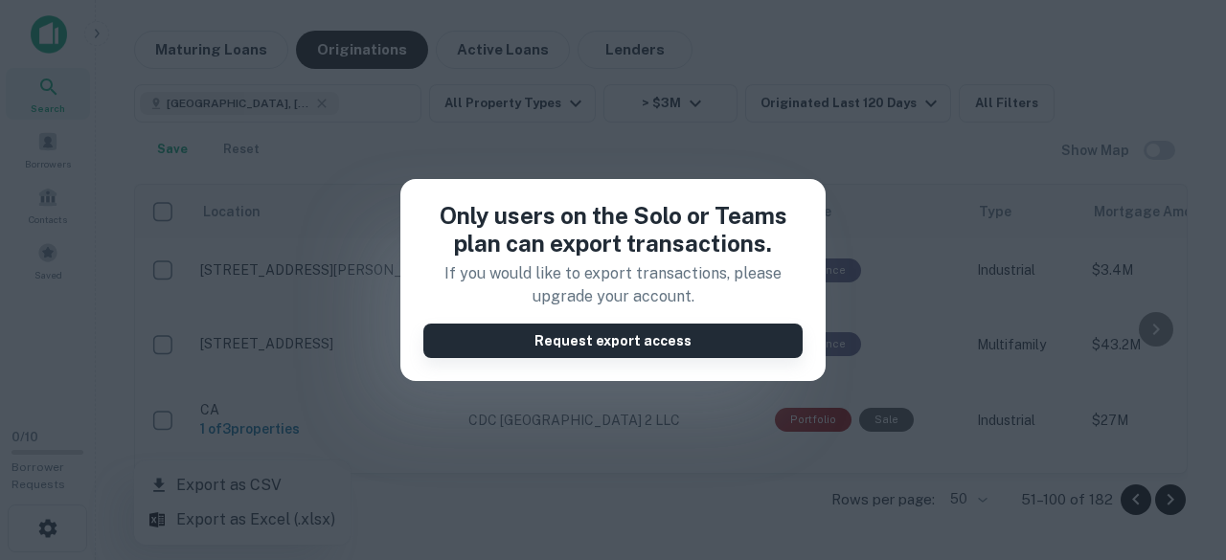
click at [481, 328] on button "Request export access" at bounding box center [612, 341] width 379 height 34
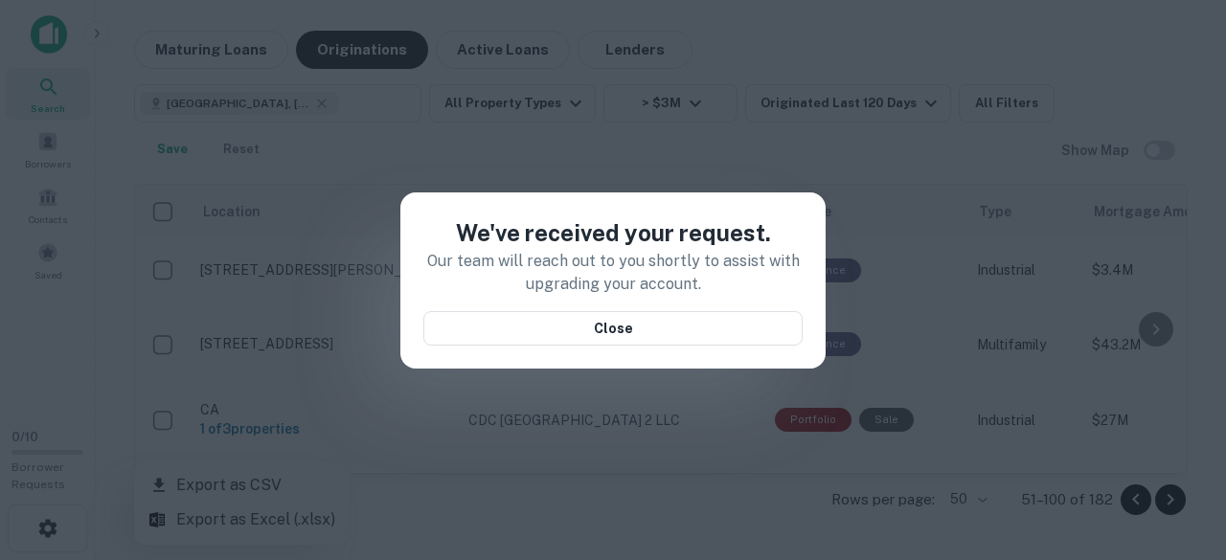
click at [562, 138] on div "We've received your request. Our team will reach out to you shortly to assist w…" at bounding box center [613, 280] width 1226 height 560
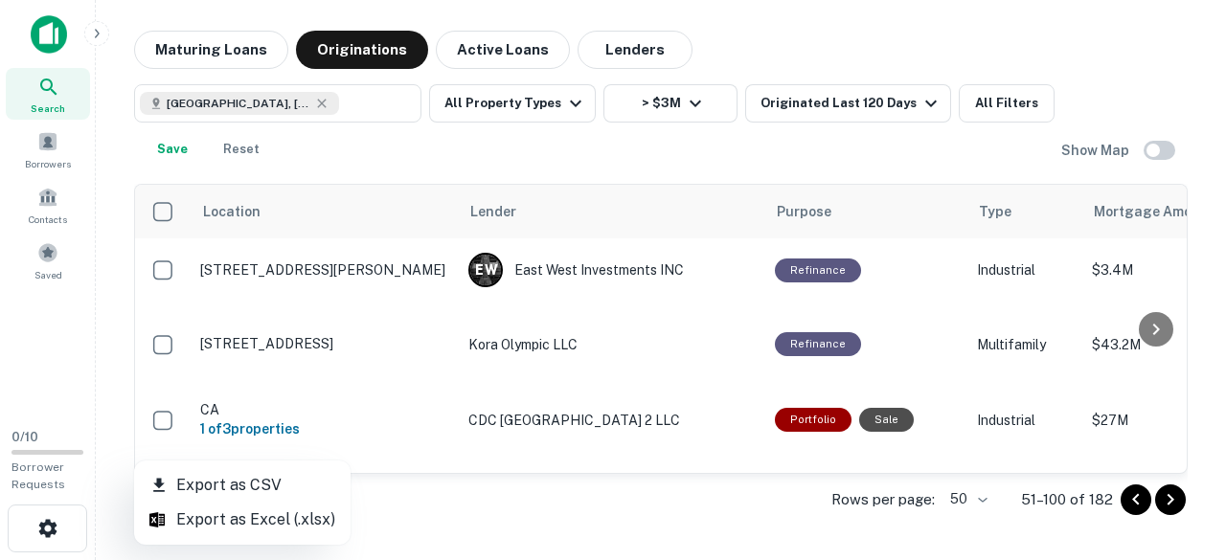
click at [165, 214] on div at bounding box center [613, 280] width 1226 height 560
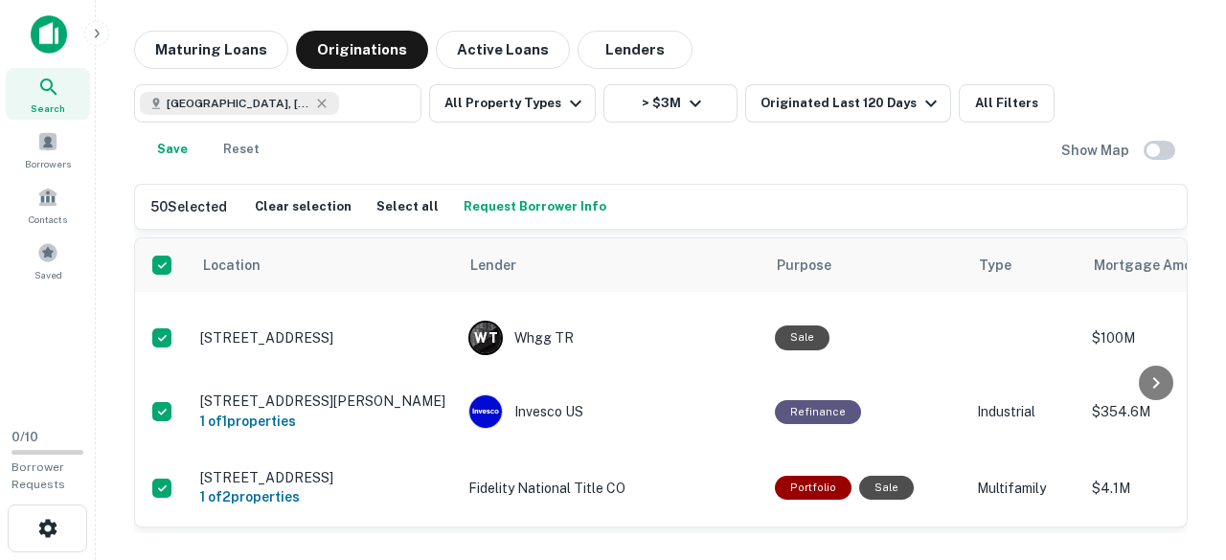
scroll to position [3288, 0]
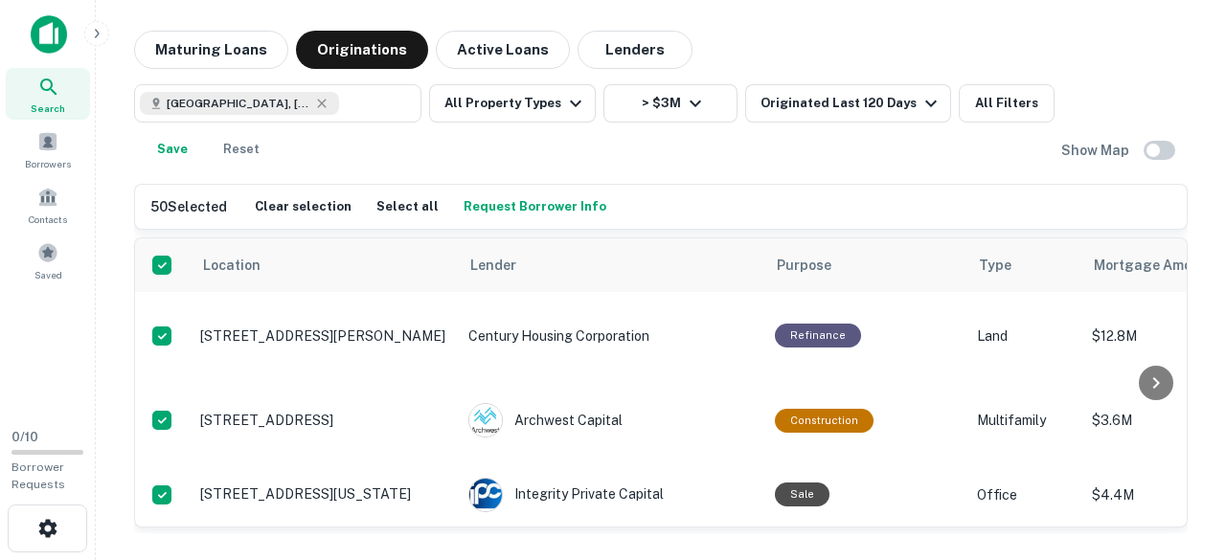
click at [1202, 337] on div "Maturing Loans Originations Active Loans Lenders [GEOGRAPHIC_DATA], [GEOGRAPHIC…" at bounding box center [661, 282] width 1100 height 503
click at [423, 146] on div "[GEOGRAPHIC_DATA], [GEOGRAPHIC_DATA], [GEOGRAPHIC_DATA] ​ All Property Types > …" at bounding box center [597, 126] width 927 height 84
click at [611, 45] on button "Lenders" at bounding box center [635, 50] width 115 height 38
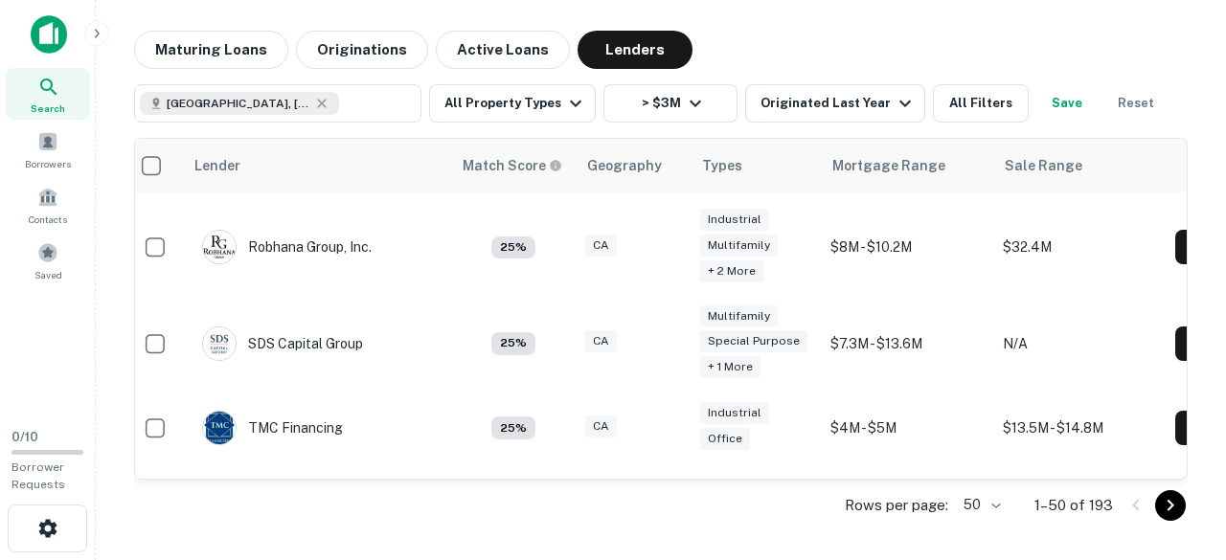
scroll to position [3958, 11]
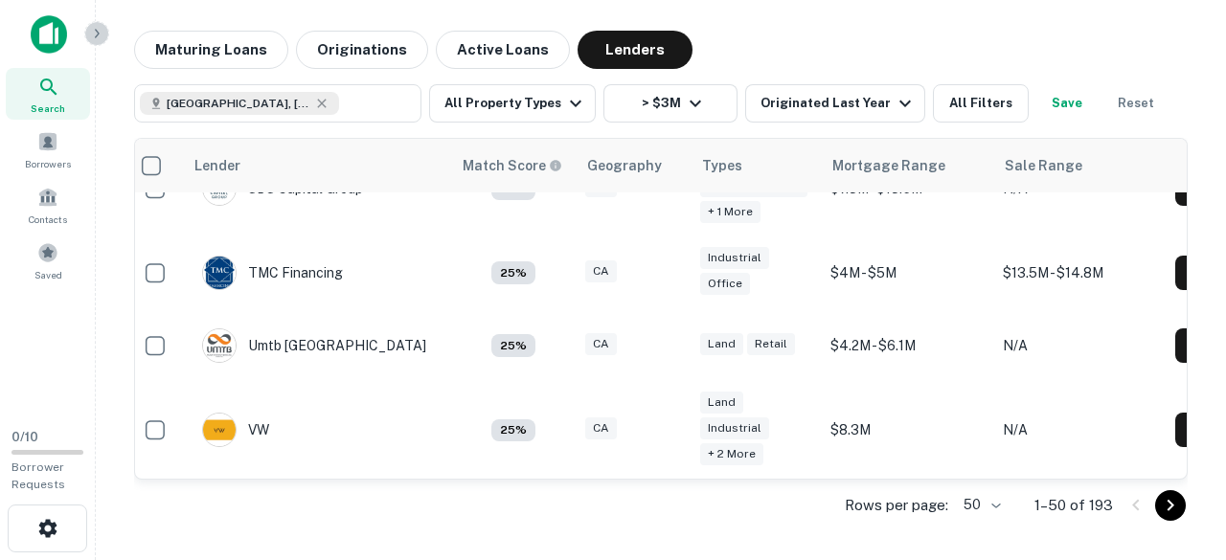
click at [89, 34] on icon "button" at bounding box center [96, 33] width 15 height 15
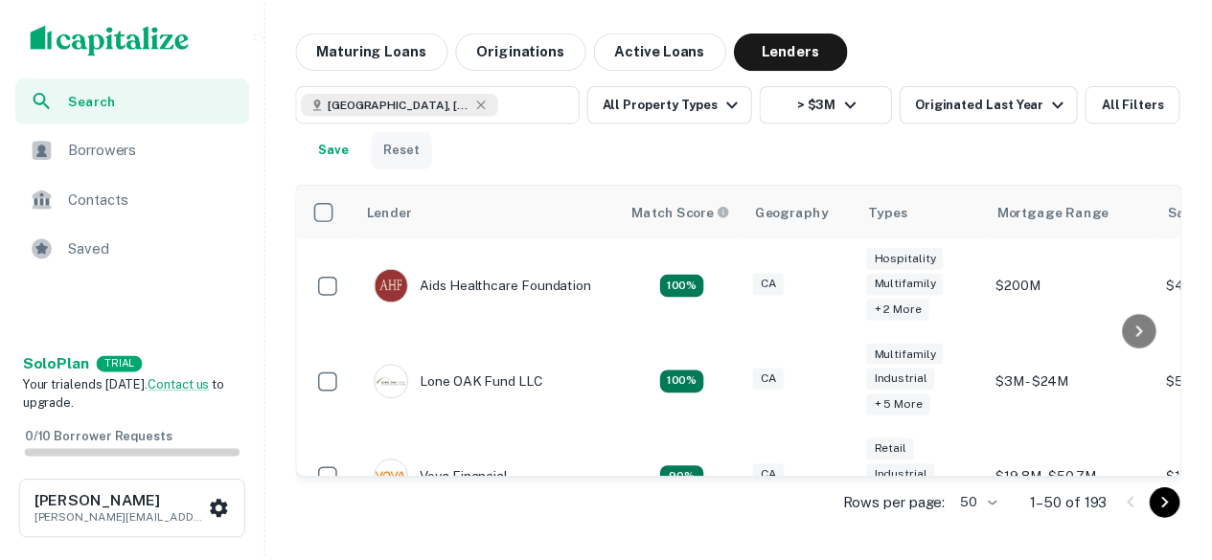
scroll to position [3958, 0]
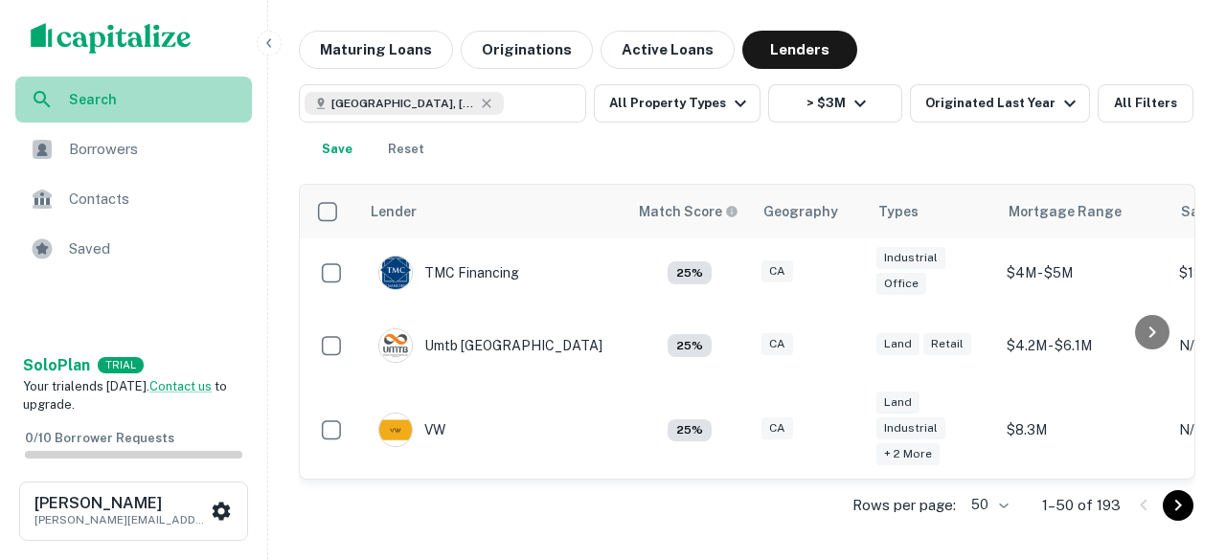
click at [113, 118] on div "Search" at bounding box center [133, 100] width 237 height 46
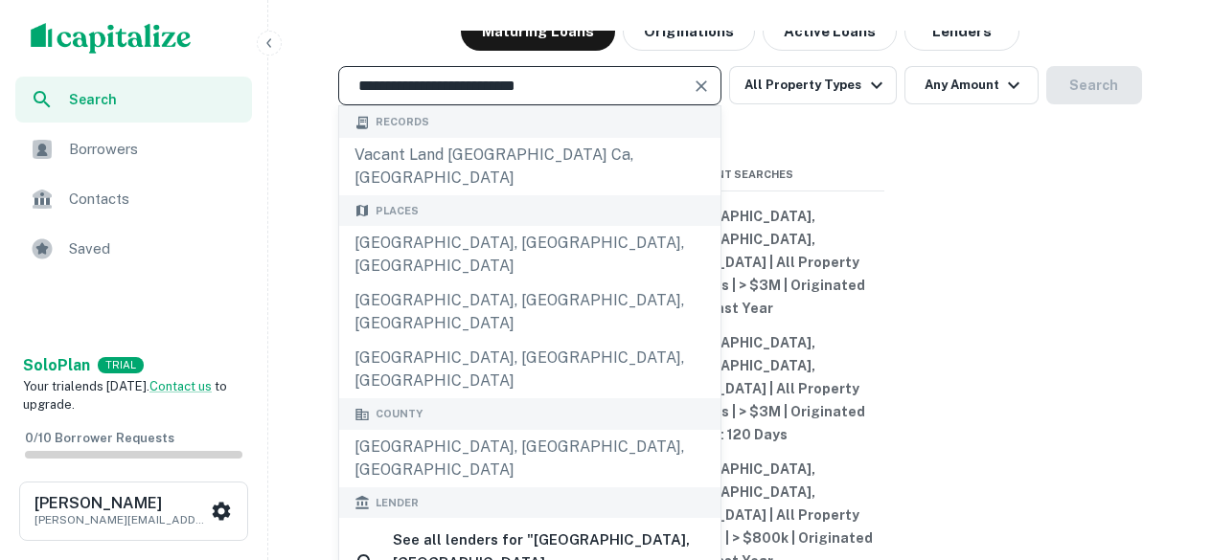
click at [738, 126] on div "**********" at bounding box center [740, 326] width 928 height 560
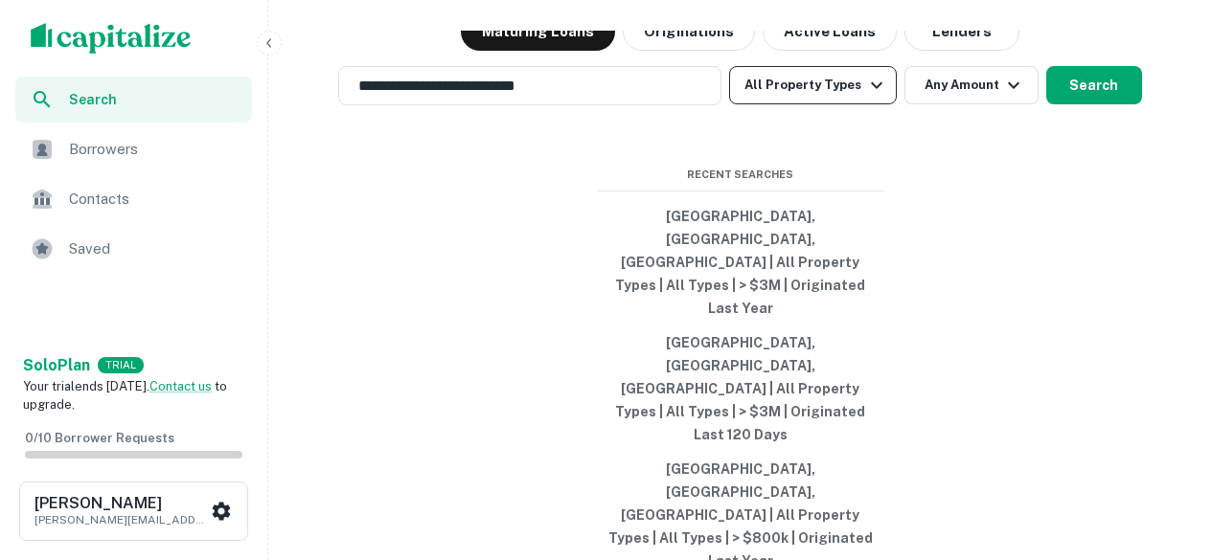
click at [868, 97] on icon "button" at bounding box center [876, 85] width 23 height 23
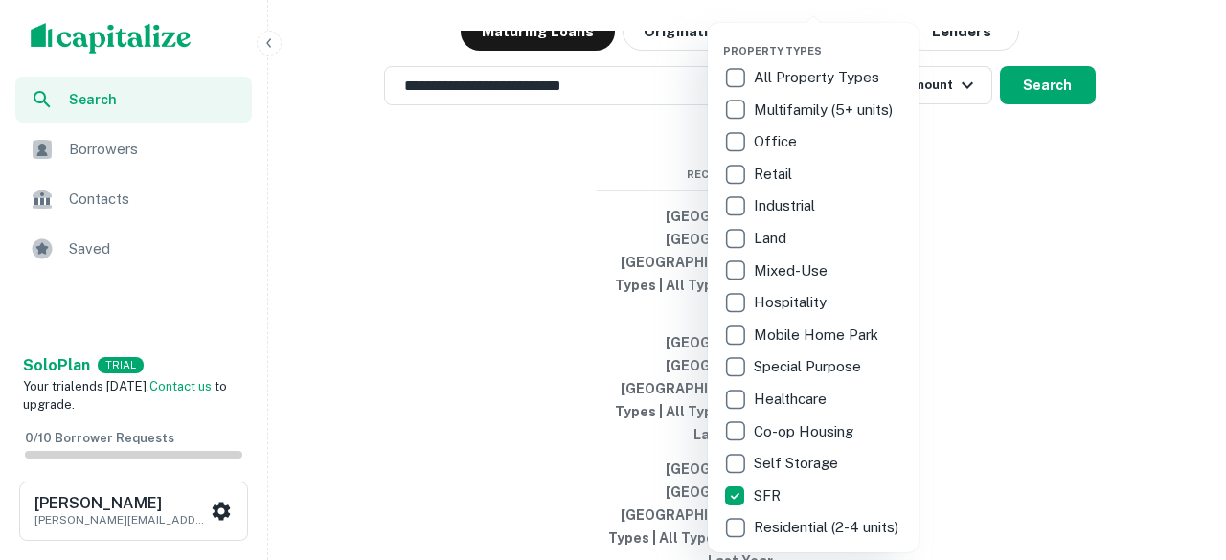
click at [1040, 75] on div at bounding box center [613, 280] width 1226 height 560
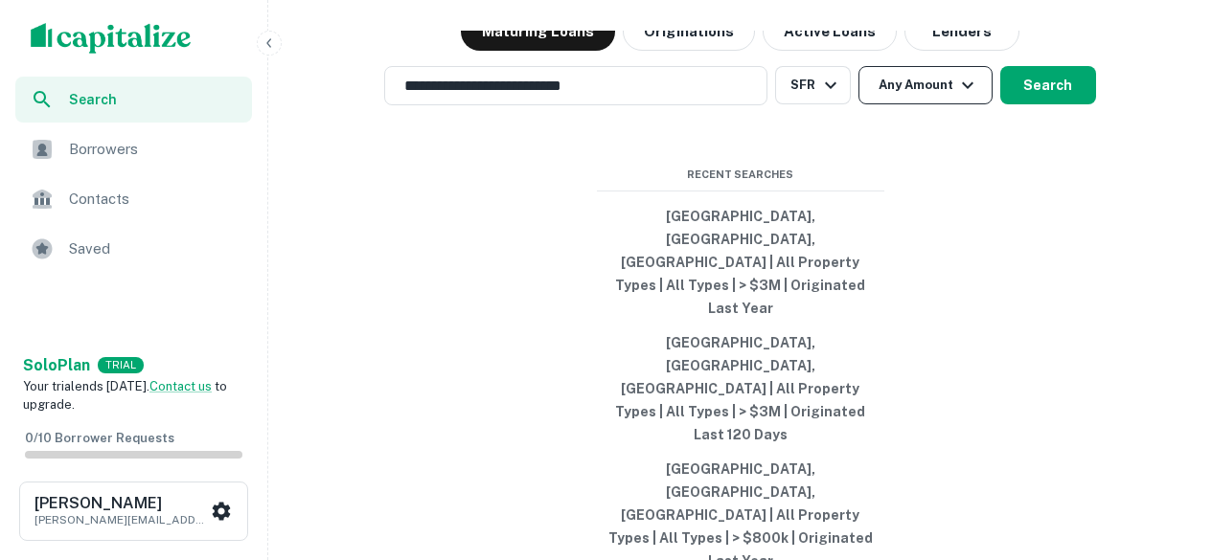
click at [967, 97] on icon "button" at bounding box center [967, 85] width 23 height 23
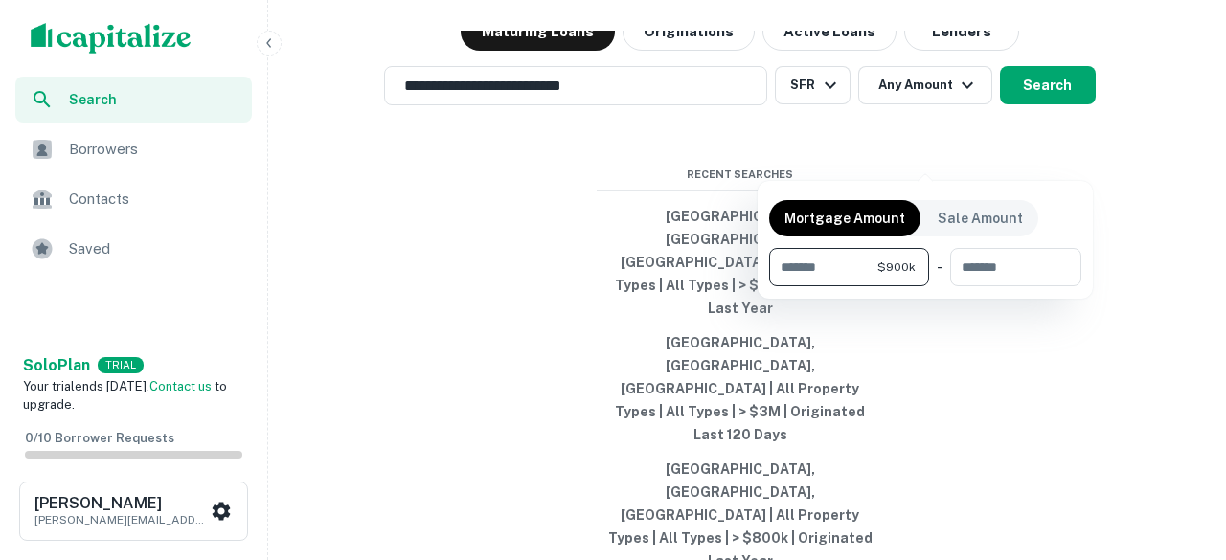
type input "******"
click at [1053, 159] on div at bounding box center [613, 280] width 1226 height 560
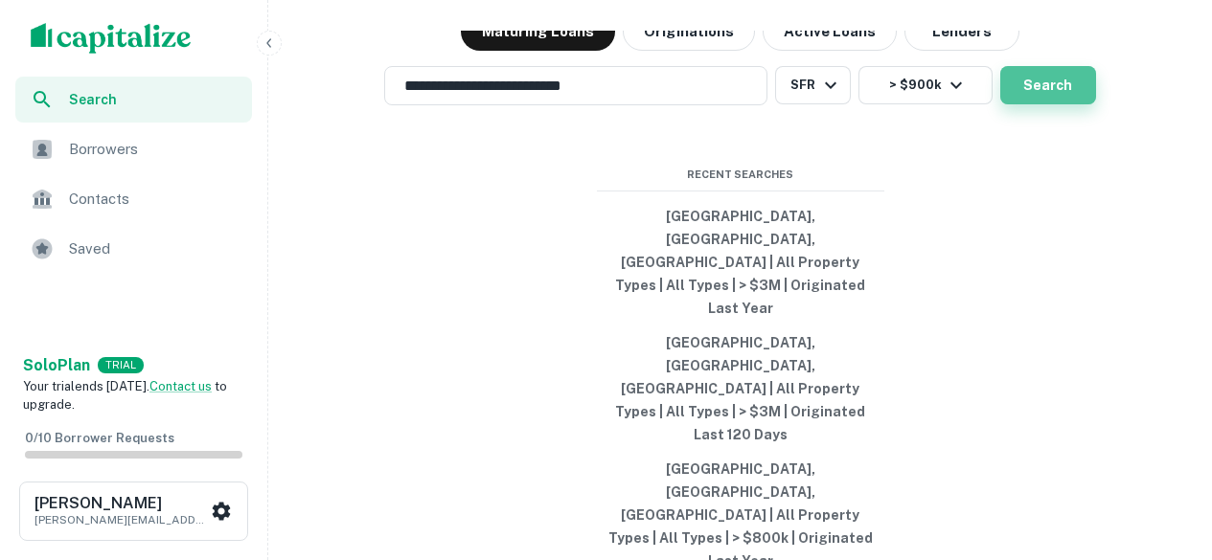
click at [1043, 104] on button "Search" at bounding box center [1048, 85] width 96 height 38
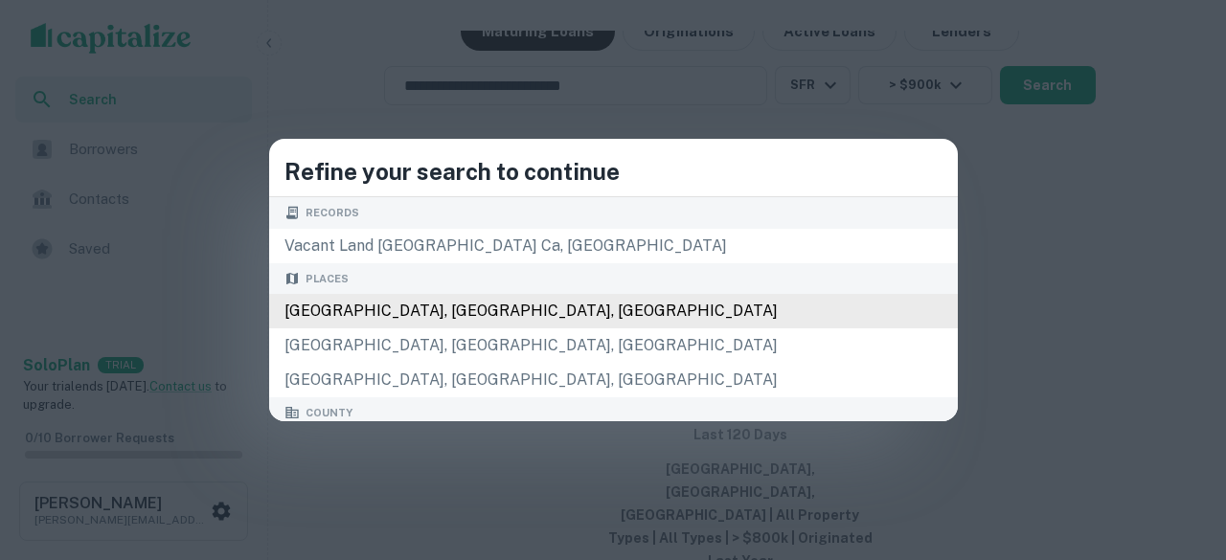
click at [554, 311] on div "[GEOGRAPHIC_DATA], [GEOGRAPHIC_DATA], [GEOGRAPHIC_DATA]" at bounding box center [613, 311] width 689 height 34
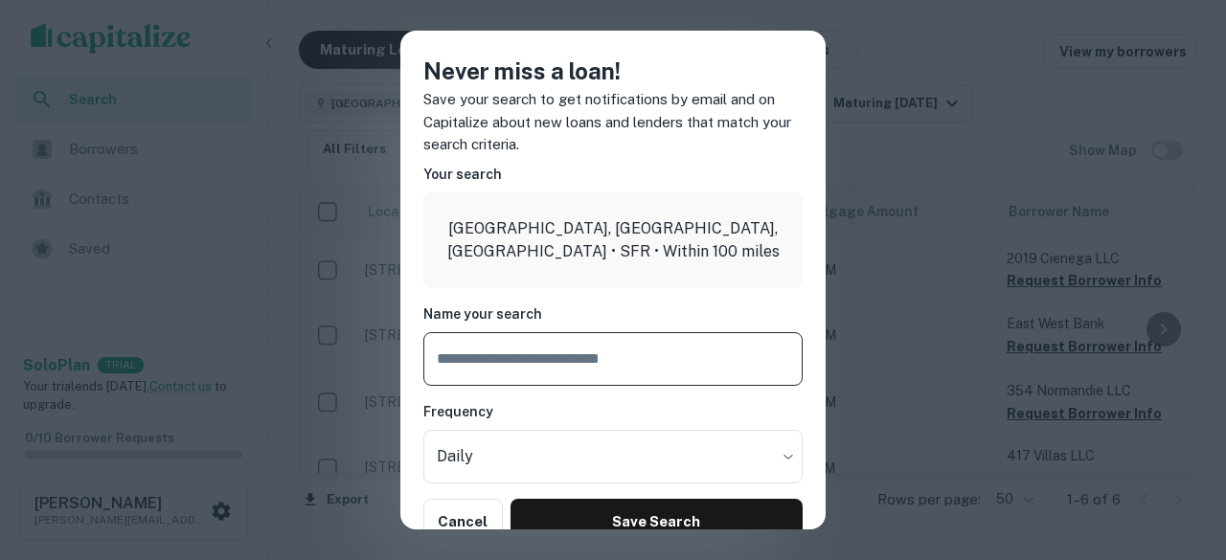
scroll to position [168, 0]
click at [847, 77] on div "Never miss a loan! Save your search to get notifications by email and on Capita…" at bounding box center [613, 280] width 1226 height 560
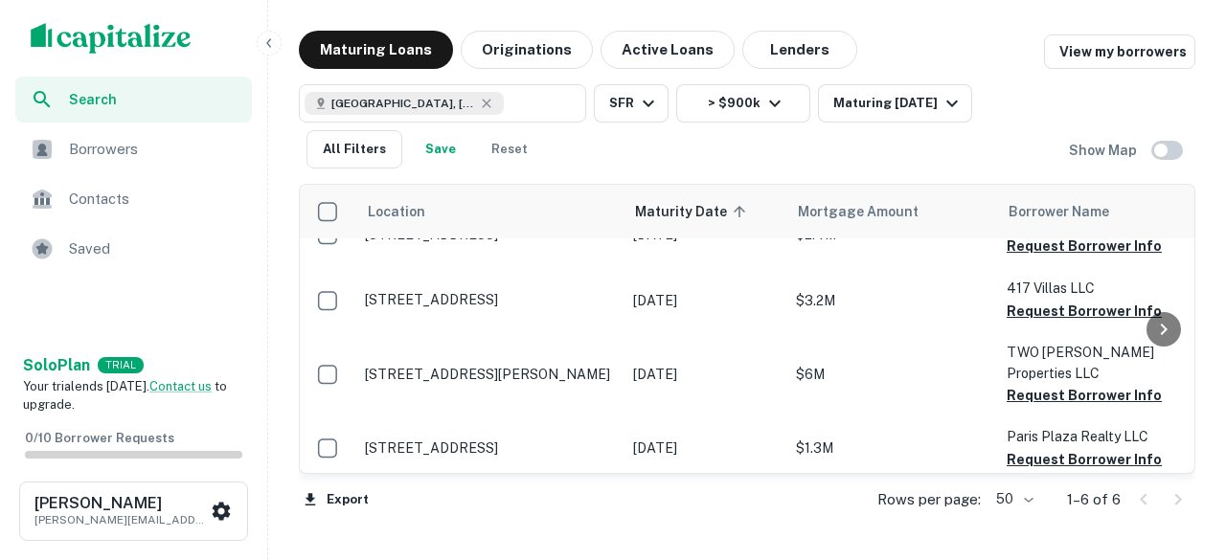
click at [598, 153] on div "Los Angeles County, CA, USA ​ SFR > $900k Maturing In 1 Year All Filters Save R…" at bounding box center [684, 126] width 770 height 84
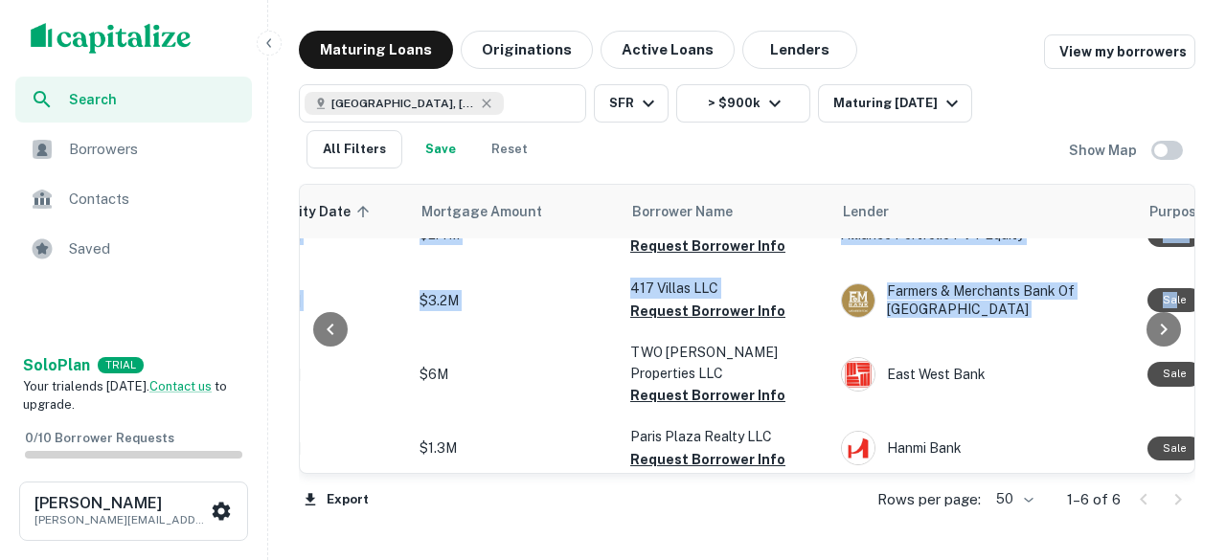
drag, startPoint x: 1182, startPoint y: 342, endPoint x: 1184, endPoint y: 291, distance: 50.8
click at [1184, 291] on div "Location Maturity Date sorted ascending Mortgage Amount Borrower Name Lender Pu…" at bounding box center [747, 329] width 897 height 290
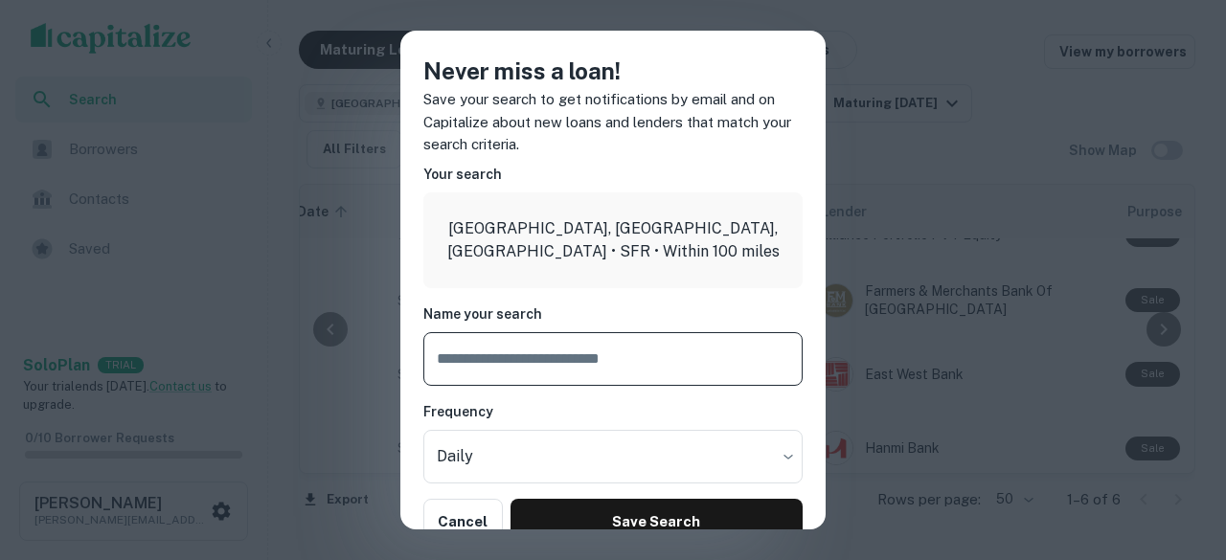
click at [889, 31] on div "Never miss a loan! Save your search to get notifications by email and on Capita…" at bounding box center [613, 280] width 1226 height 560
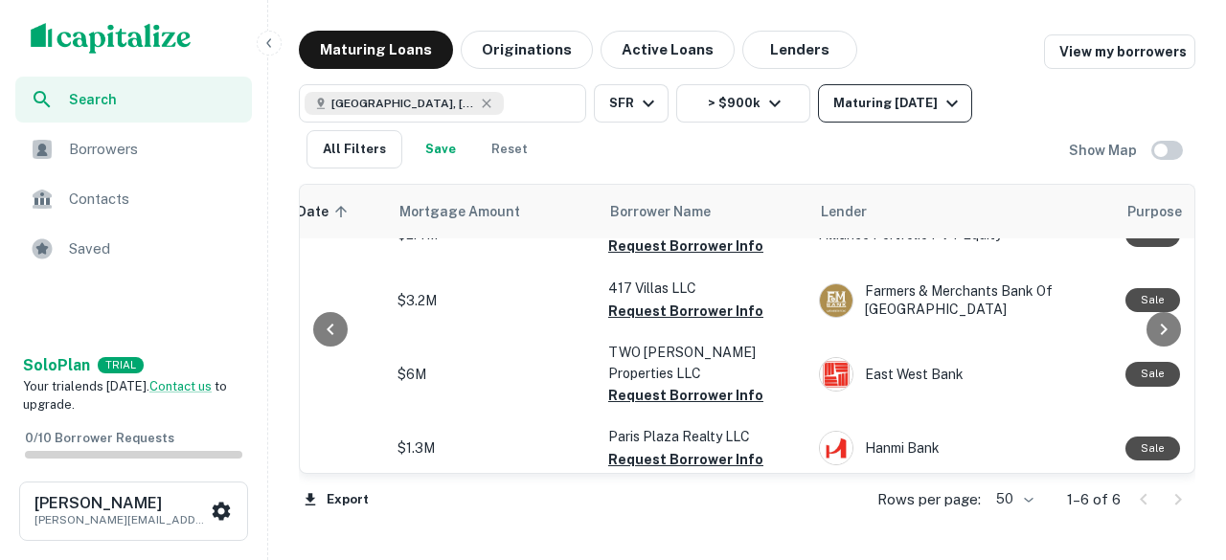
click at [944, 107] on icon "button" at bounding box center [952, 103] width 23 height 23
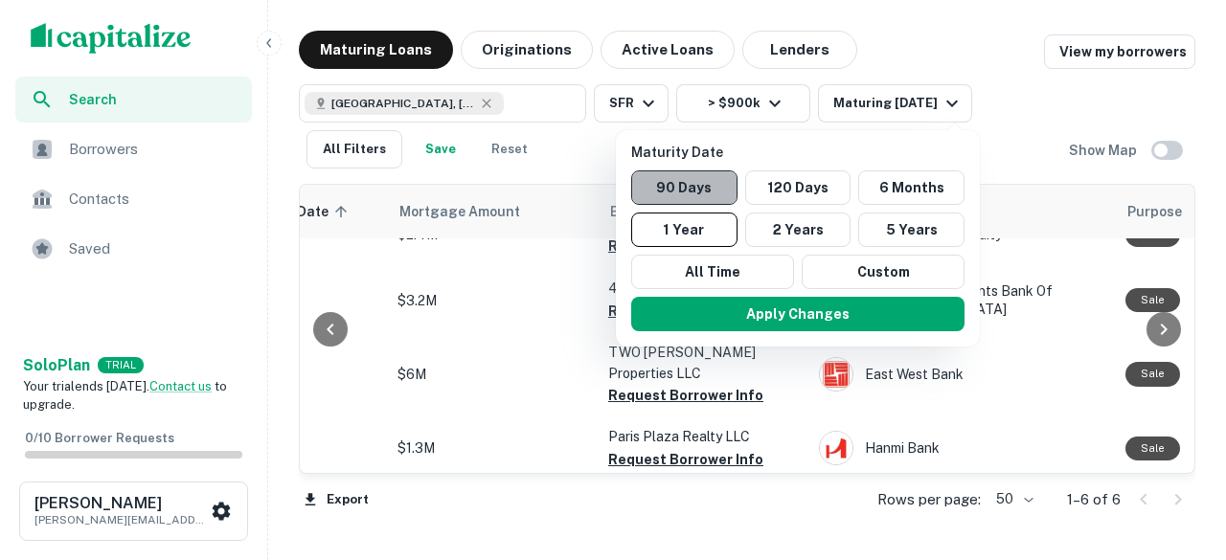
click at [697, 189] on button "90 Days" at bounding box center [684, 188] width 106 height 34
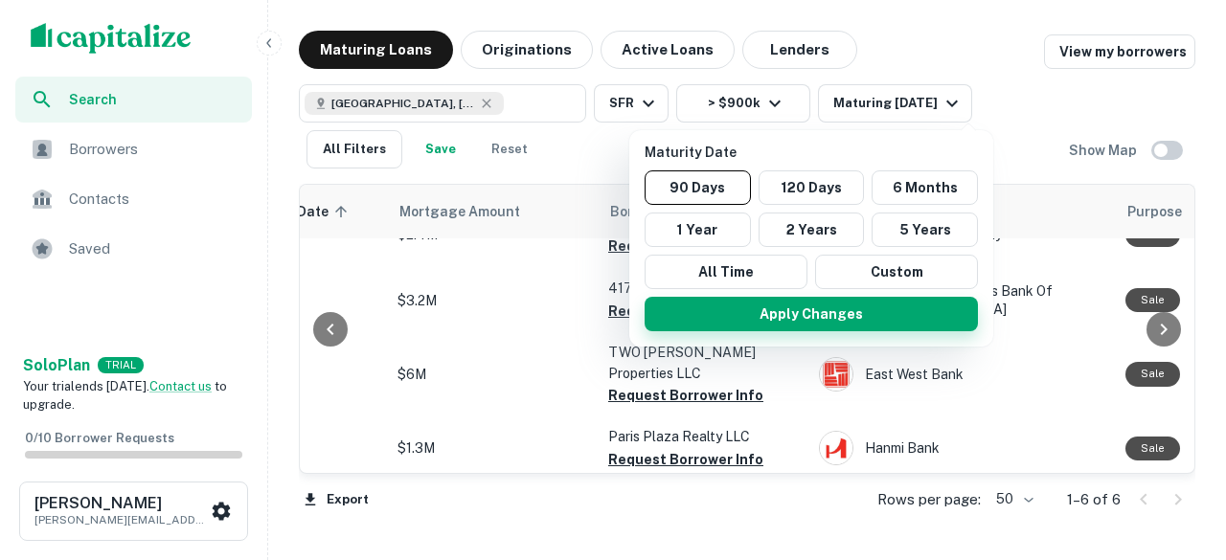
click at [826, 300] on button "Apply Changes" at bounding box center [811, 314] width 333 height 34
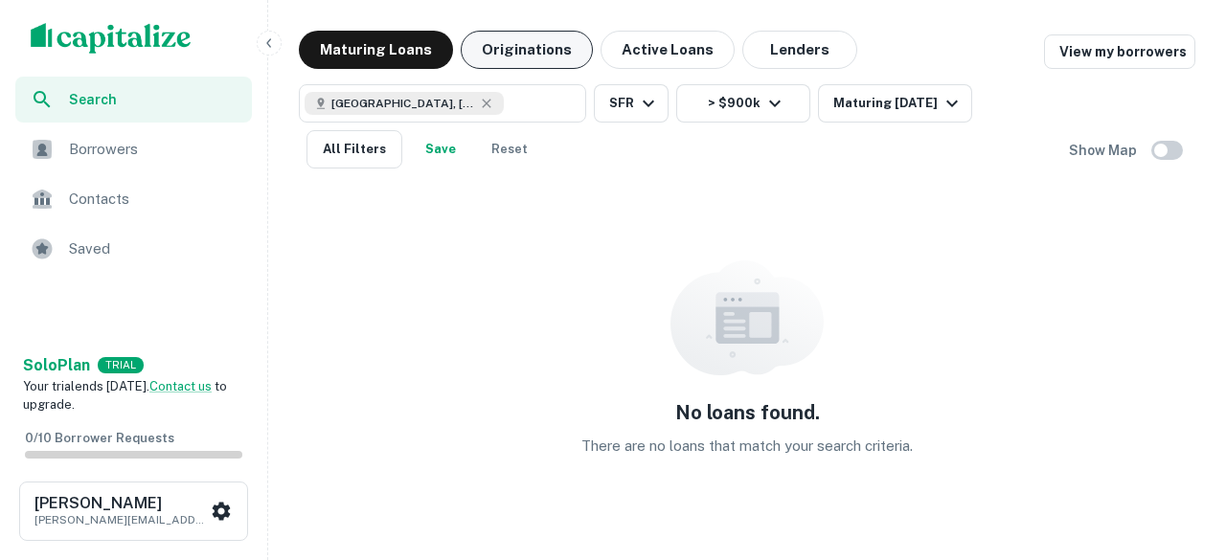
click at [529, 51] on button "Originations" at bounding box center [527, 50] width 132 height 38
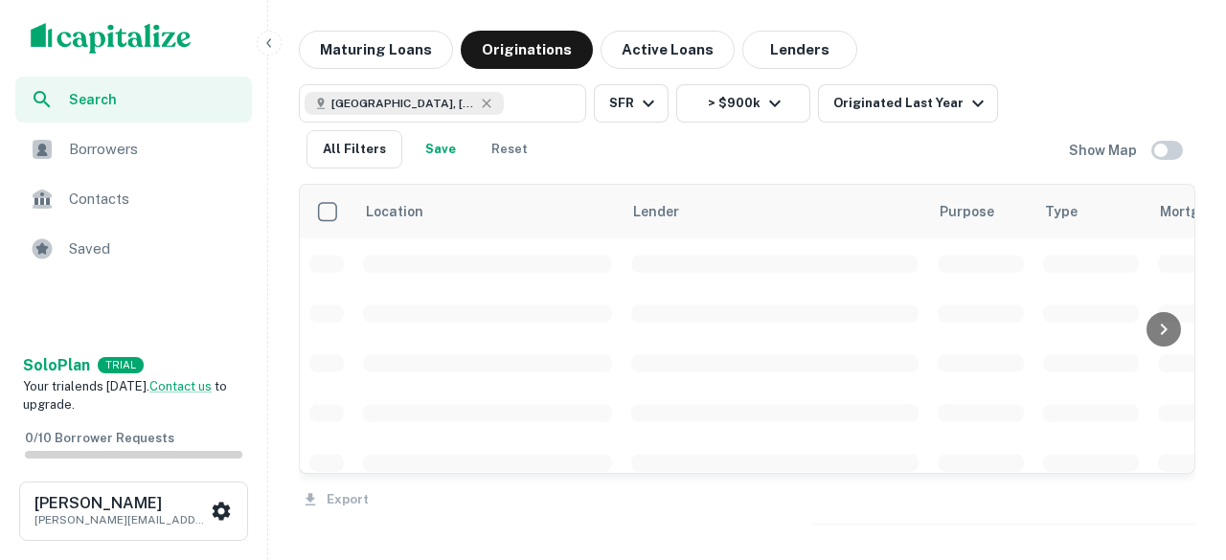
scroll to position [168, 0]
click at [768, 141] on div "Los Angeles County, CA, USA ​ SFR > $900k Originated Last Year All Filters Save…" at bounding box center [684, 126] width 770 height 84
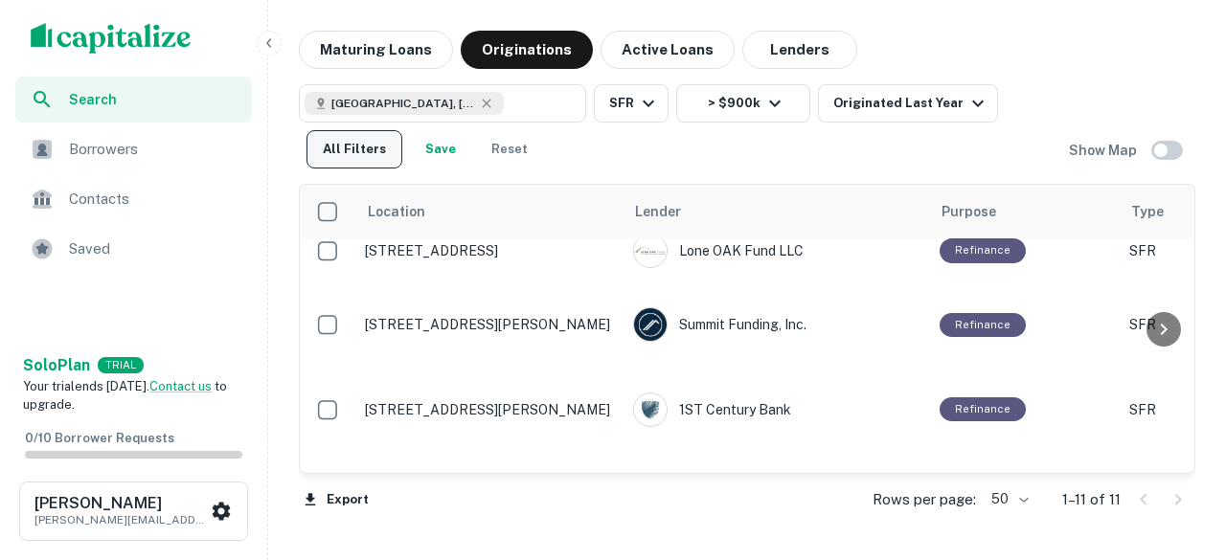
click at [366, 154] on button "All Filters" at bounding box center [355, 149] width 96 height 38
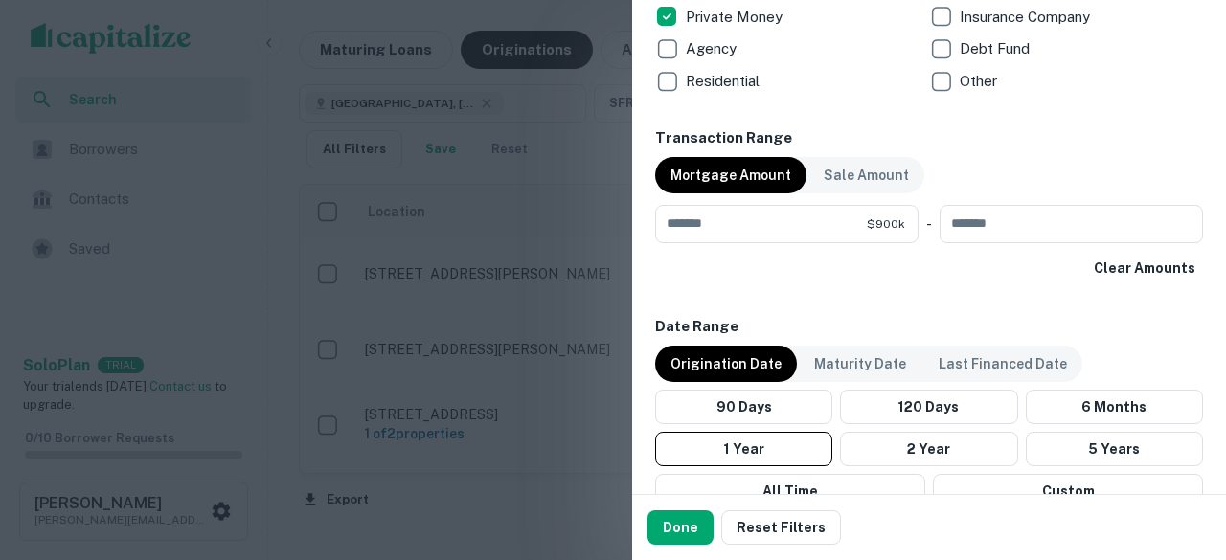
scroll to position [1029, 0]
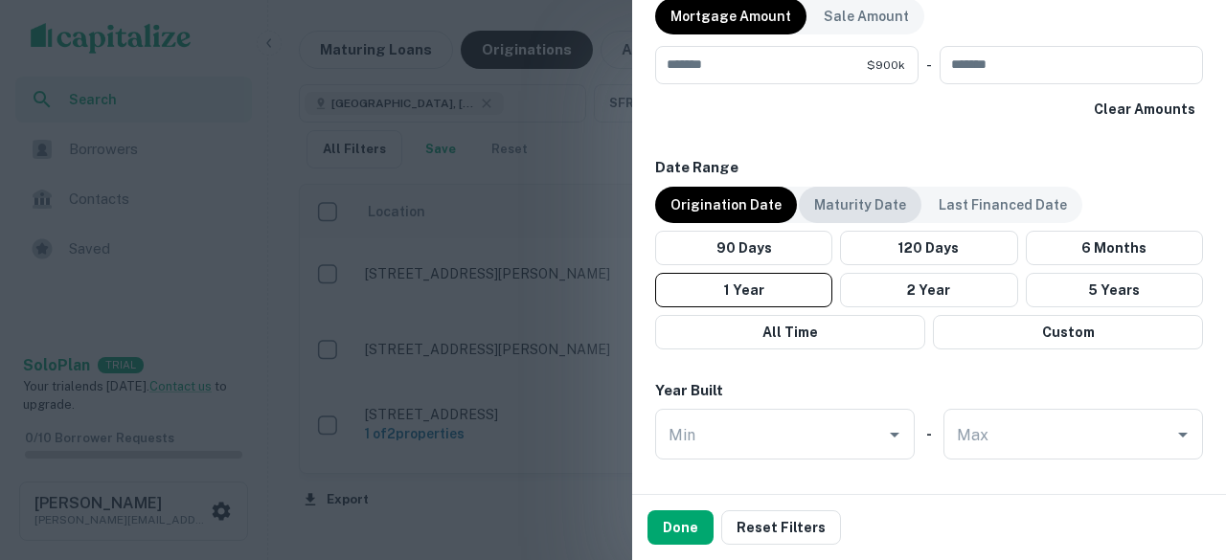
click at [863, 207] on p "Maturity Date" at bounding box center [860, 204] width 92 height 21
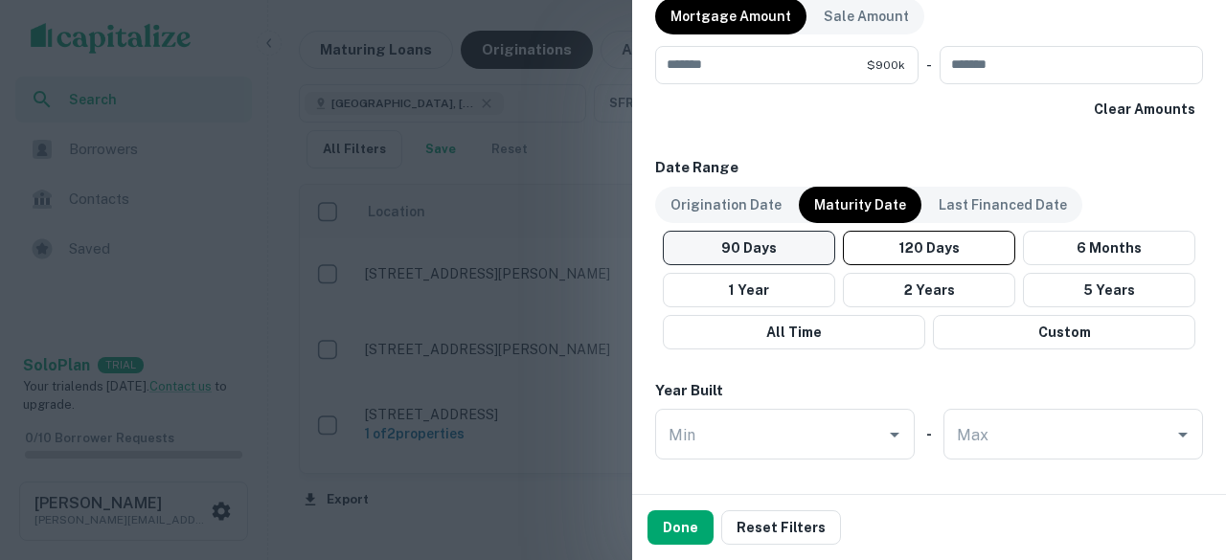
click at [765, 242] on button "90 Days" at bounding box center [749, 248] width 172 height 34
click at [738, 249] on button "90 Days" at bounding box center [749, 248] width 172 height 34
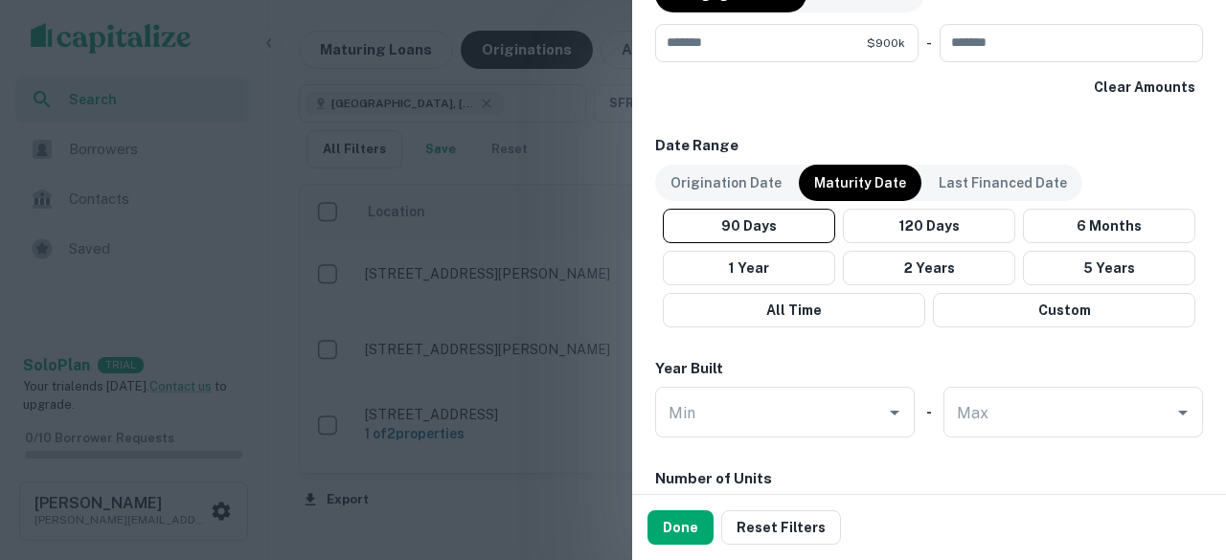
scroll to position [1315, 0]
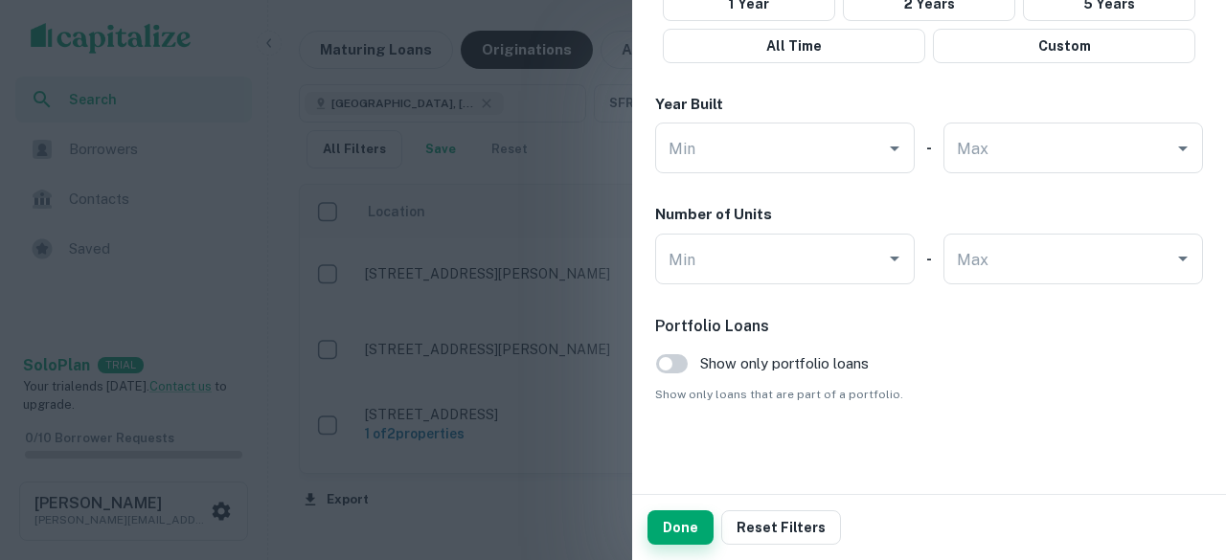
click at [684, 522] on button "Done" at bounding box center [681, 528] width 66 height 34
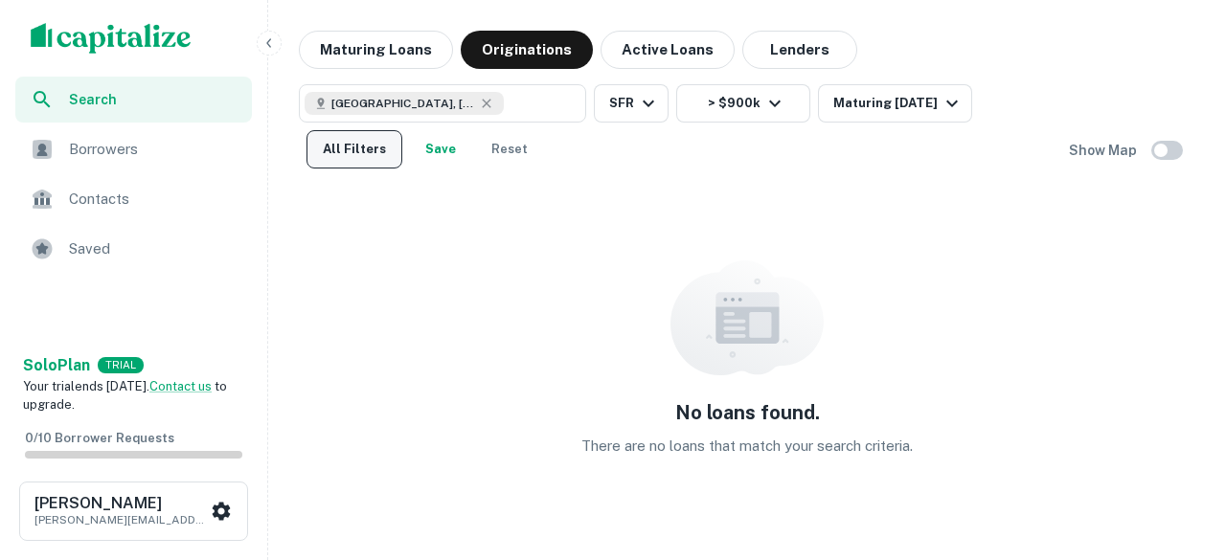
click at [352, 148] on button "All Filters" at bounding box center [355, 149] width 96 height 38
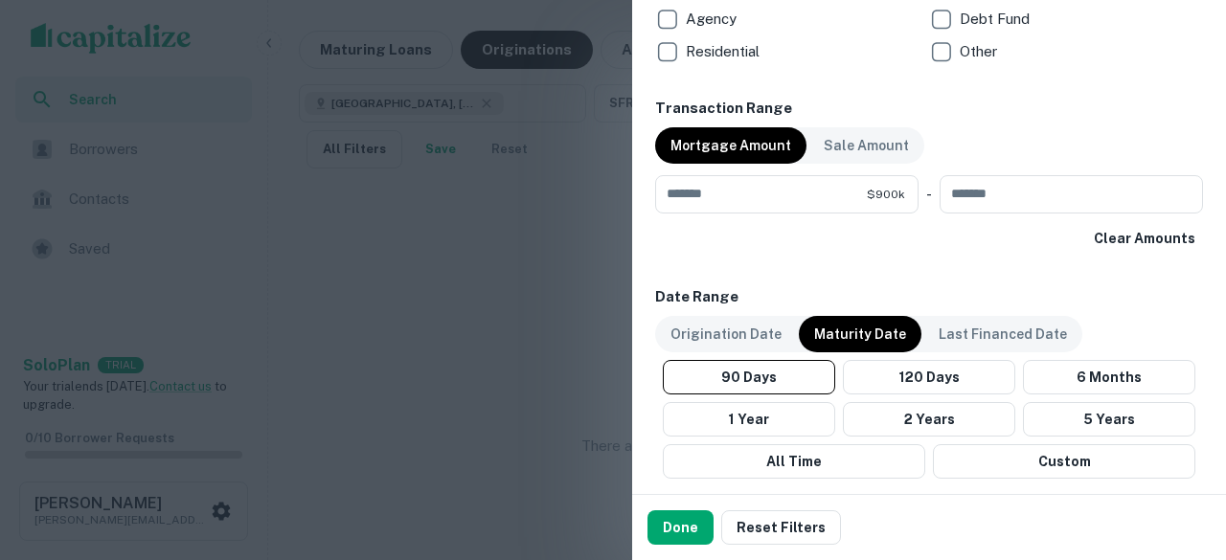
scroll to position [908, 0]
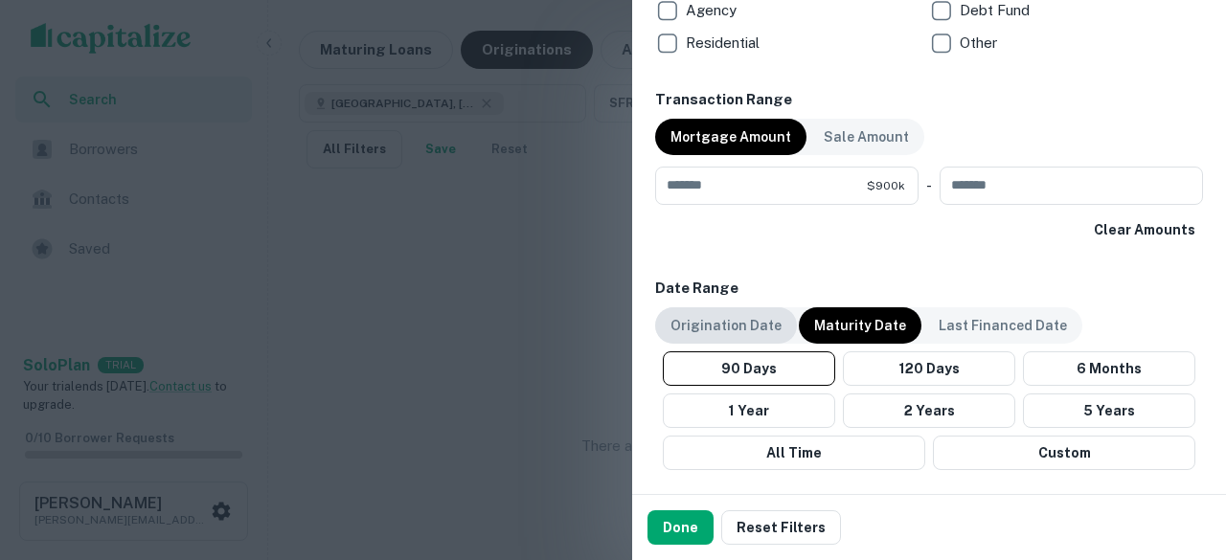
click at [749, 333] on p "Origination Date" at bounding box center [726, 325] width 111 height 21
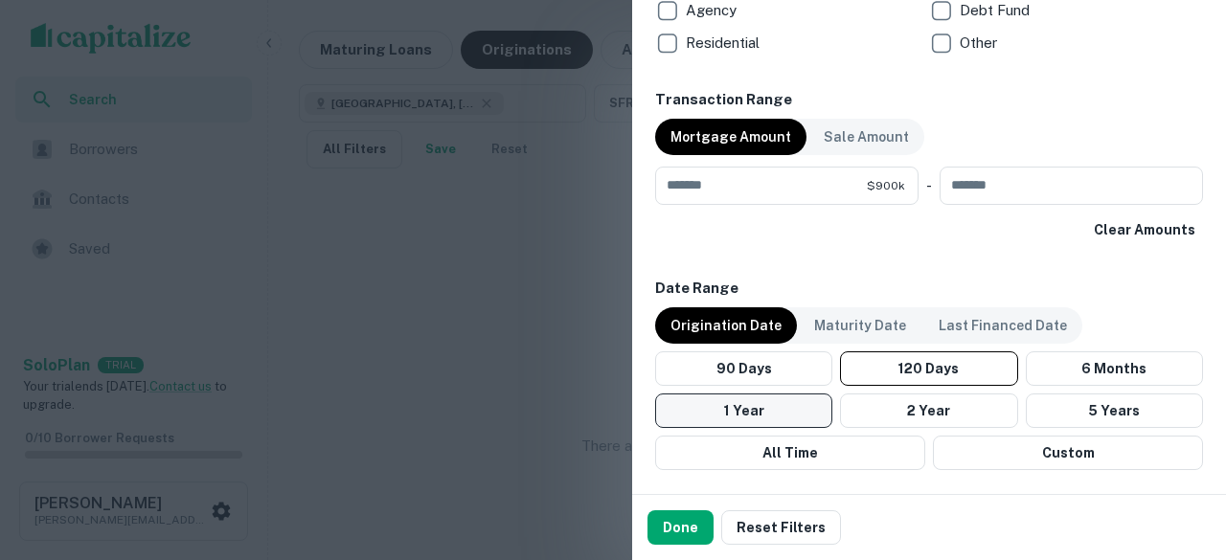
click at [743, 407] on button "1 Year" at bounding box center [743, 411] width 177 height 34
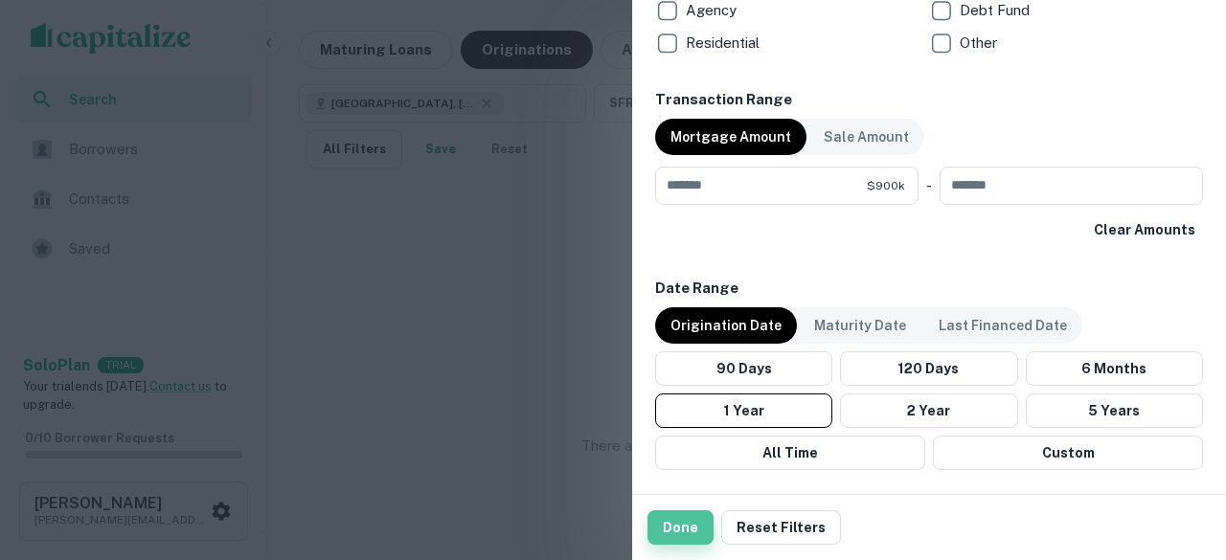
click at [687, 534] on button "Done" at bounding box center [681, 528] width 66 height 34
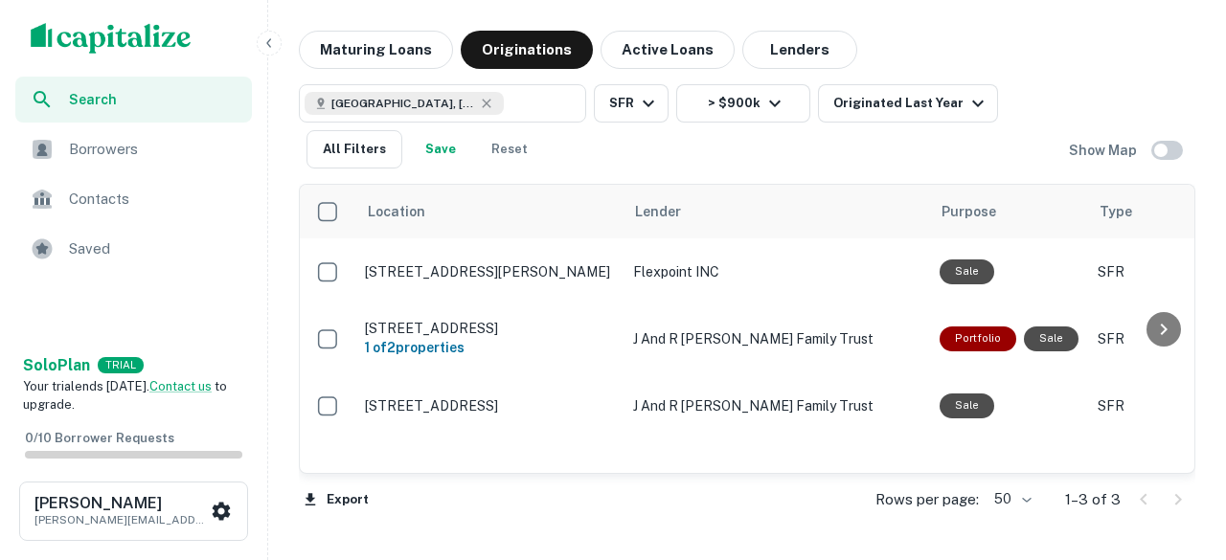
click at [1098, 104] on div "Los Angeles County, CA, USA ​ SFR > $900k Originated Last Year All Filters Save…" at bounding box center [747, 119] width 897 height 100
click at [1211, 196] on div "Maturing Loans Originations Active Loans Lenders Los Angeles County, CA, USA ​ …" at bounding box center [747, 282] width 943 height 503
click at [777, 107] on icon "button" at bounding box center [775, 103] width 23 height 23
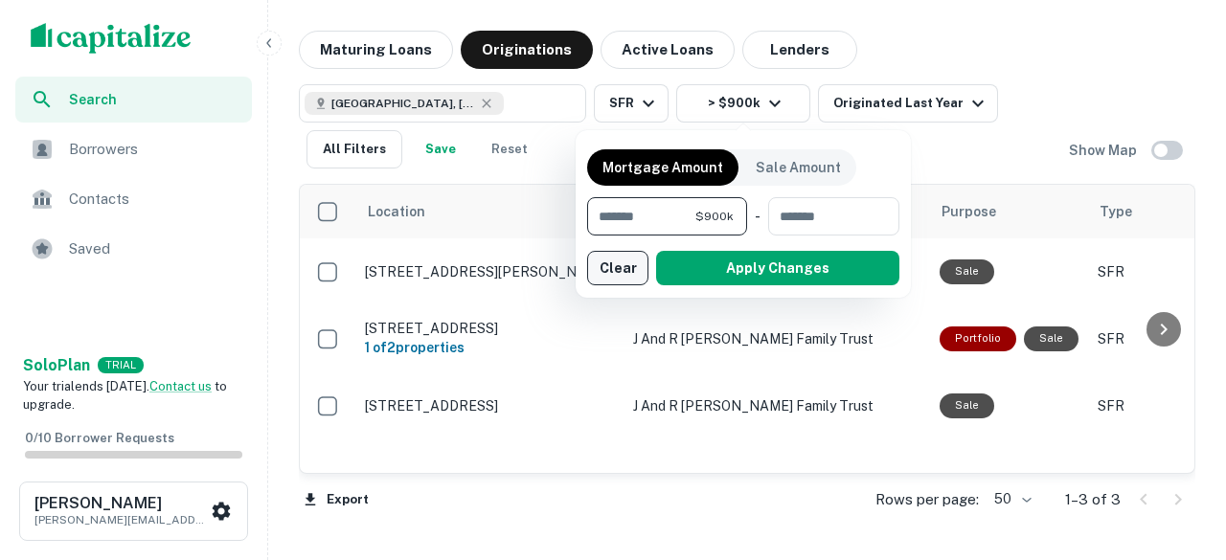
click at [615, 270] on button "Clear" at bounding box center [617, 268] width 61 height 34
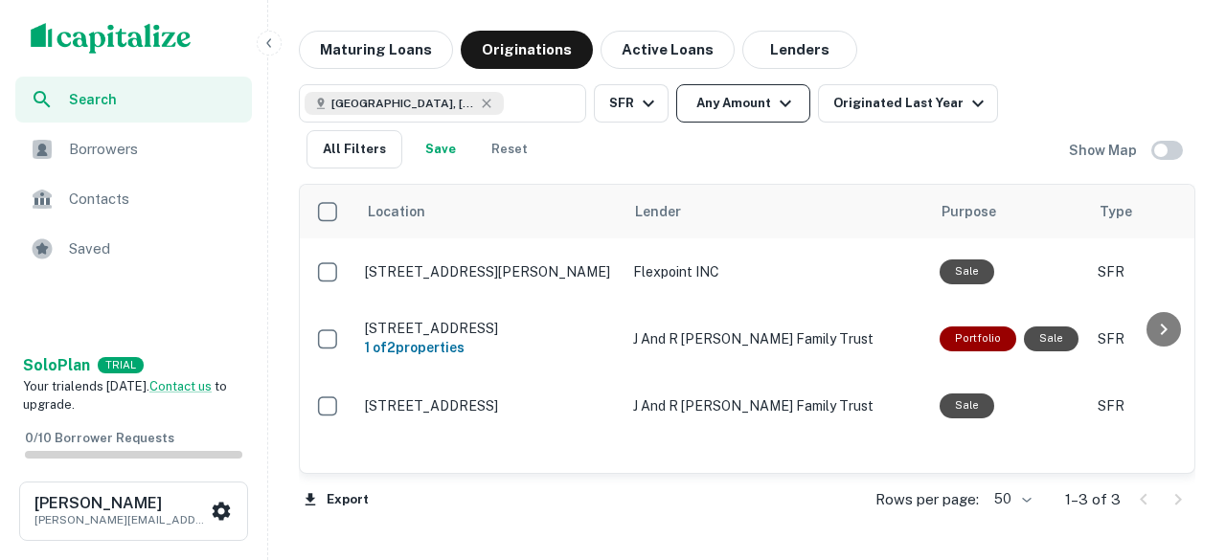
click at [773, 100] on button "Any Amount" at bounding box center [743, 103] width 134 height 38
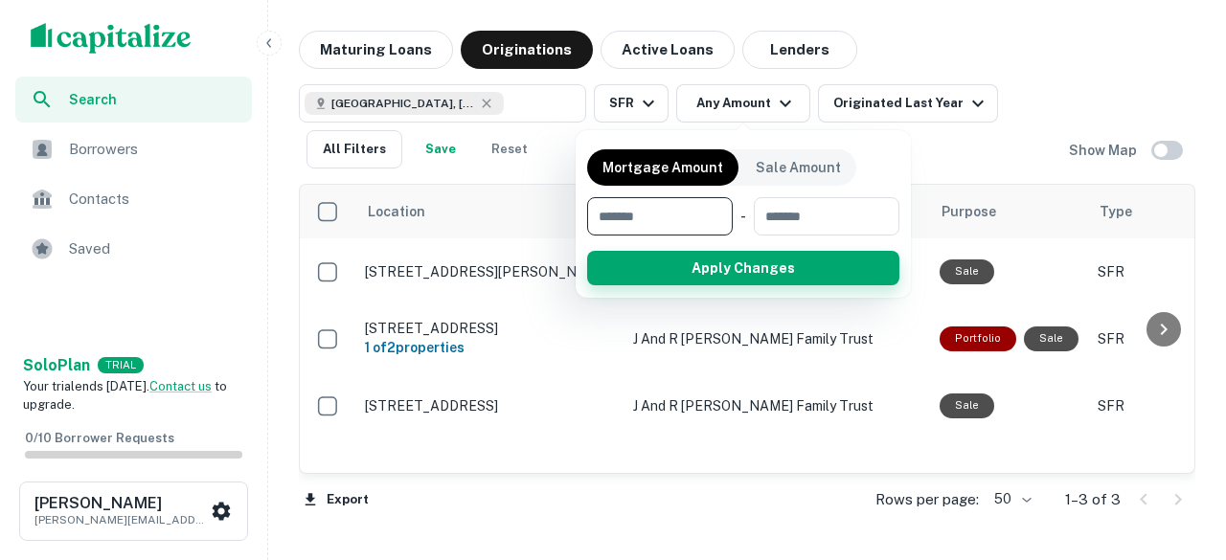
click at [783, 277] on button "Apply Changes" at bounding box center [743, 268] width 312 height 34
